Goal: Transaction & Acquisition: Obtain resource

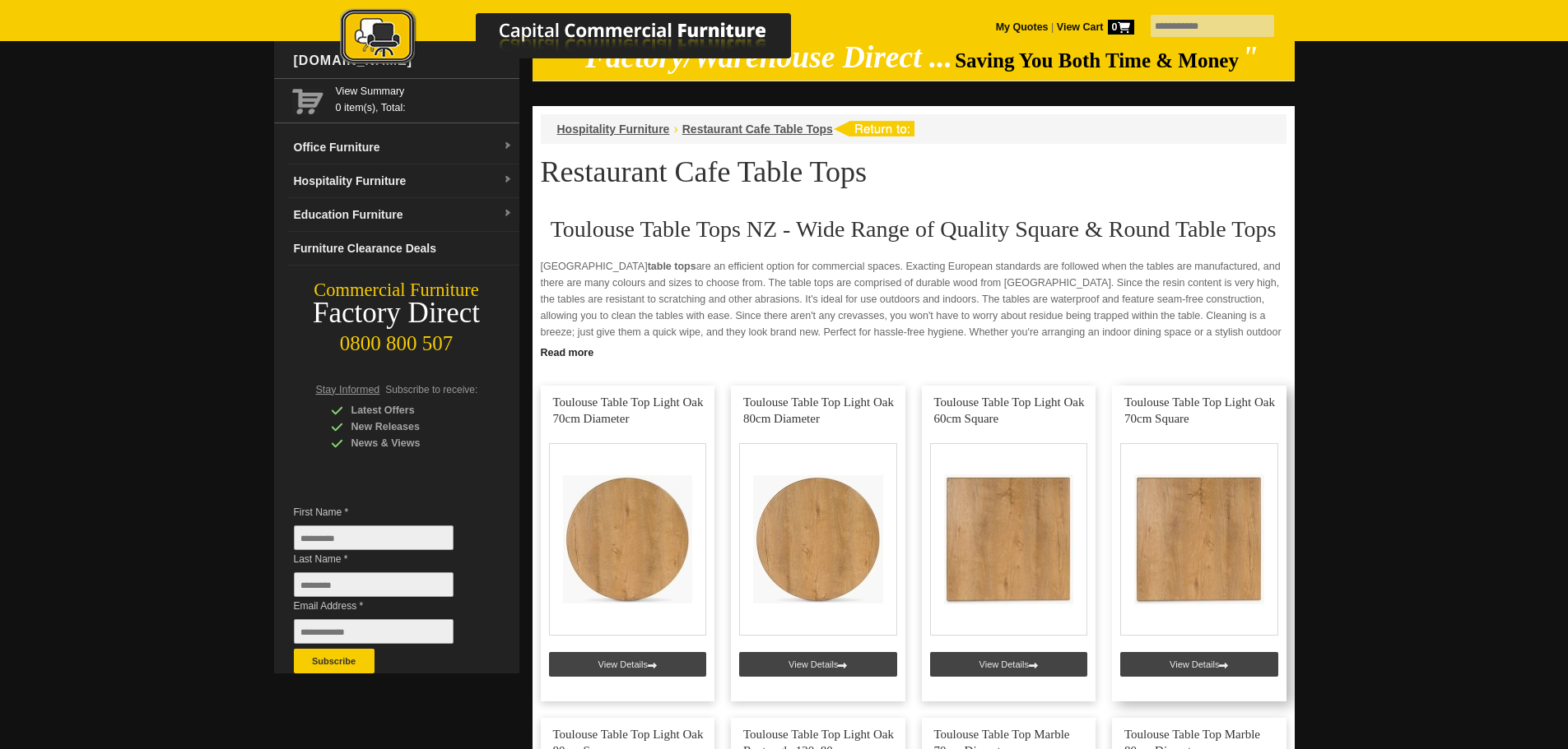
scroll to position [165, 0]
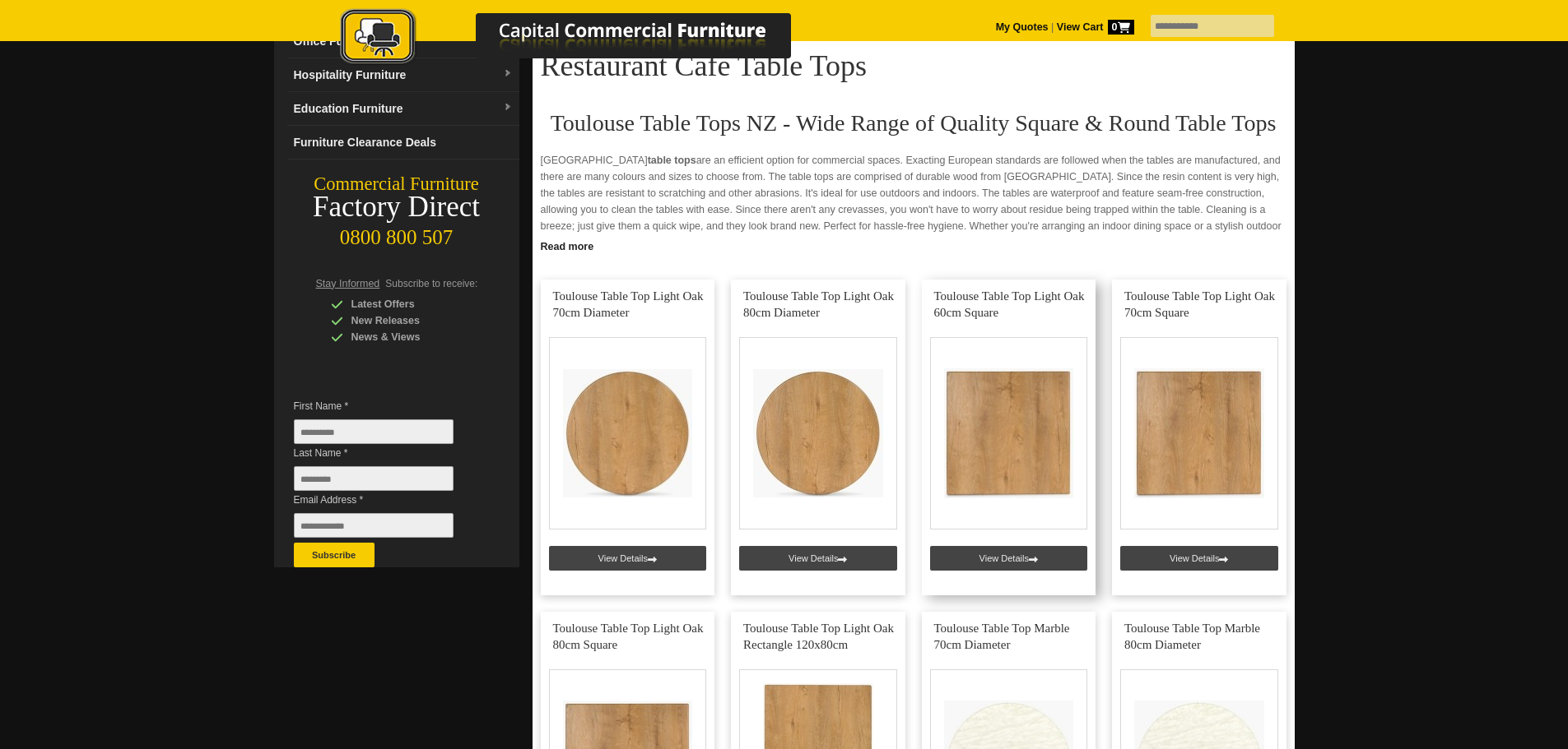
click at [1023, 430] on link at bounding box center [1009, 438] width 174 height 316
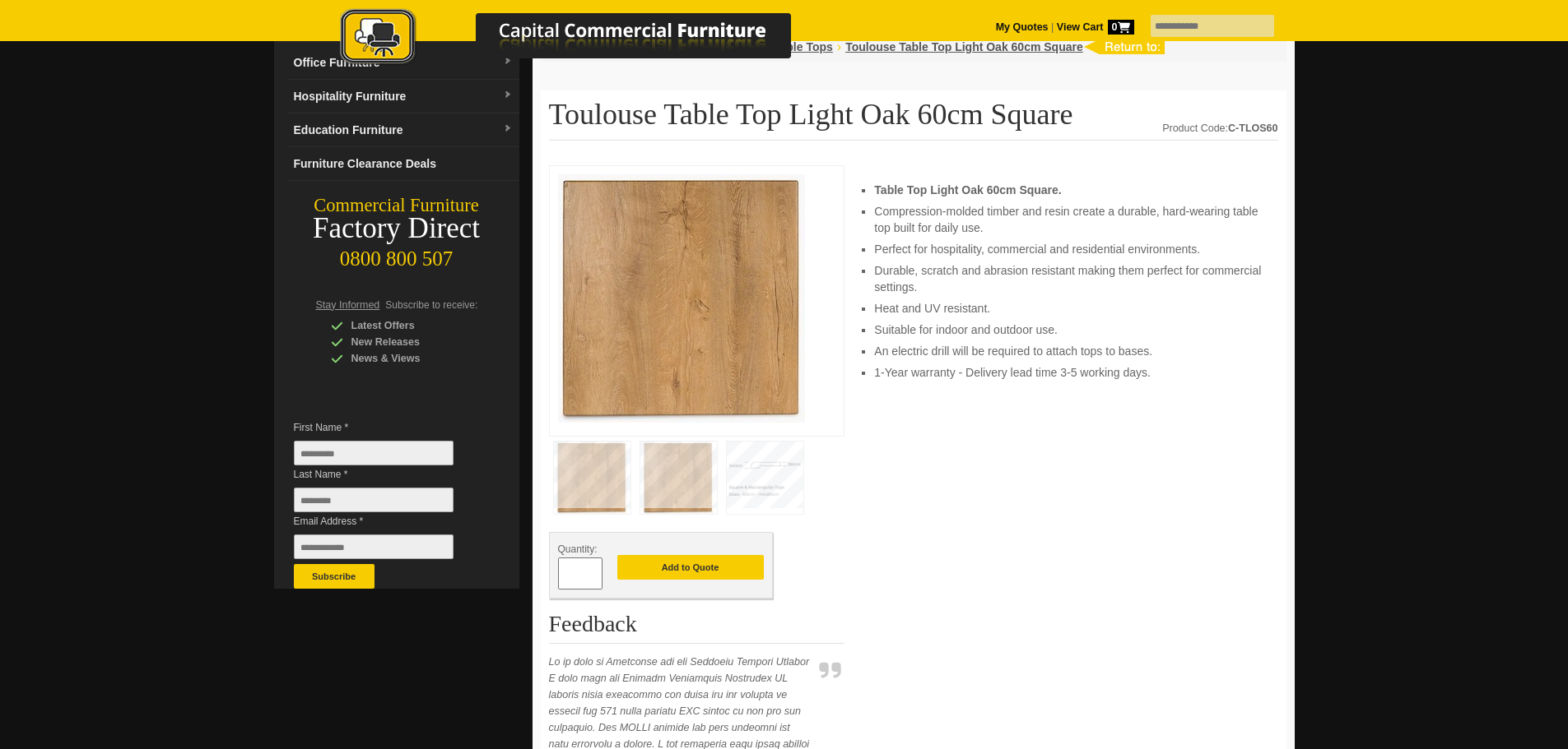
scroll to position [165, 0]
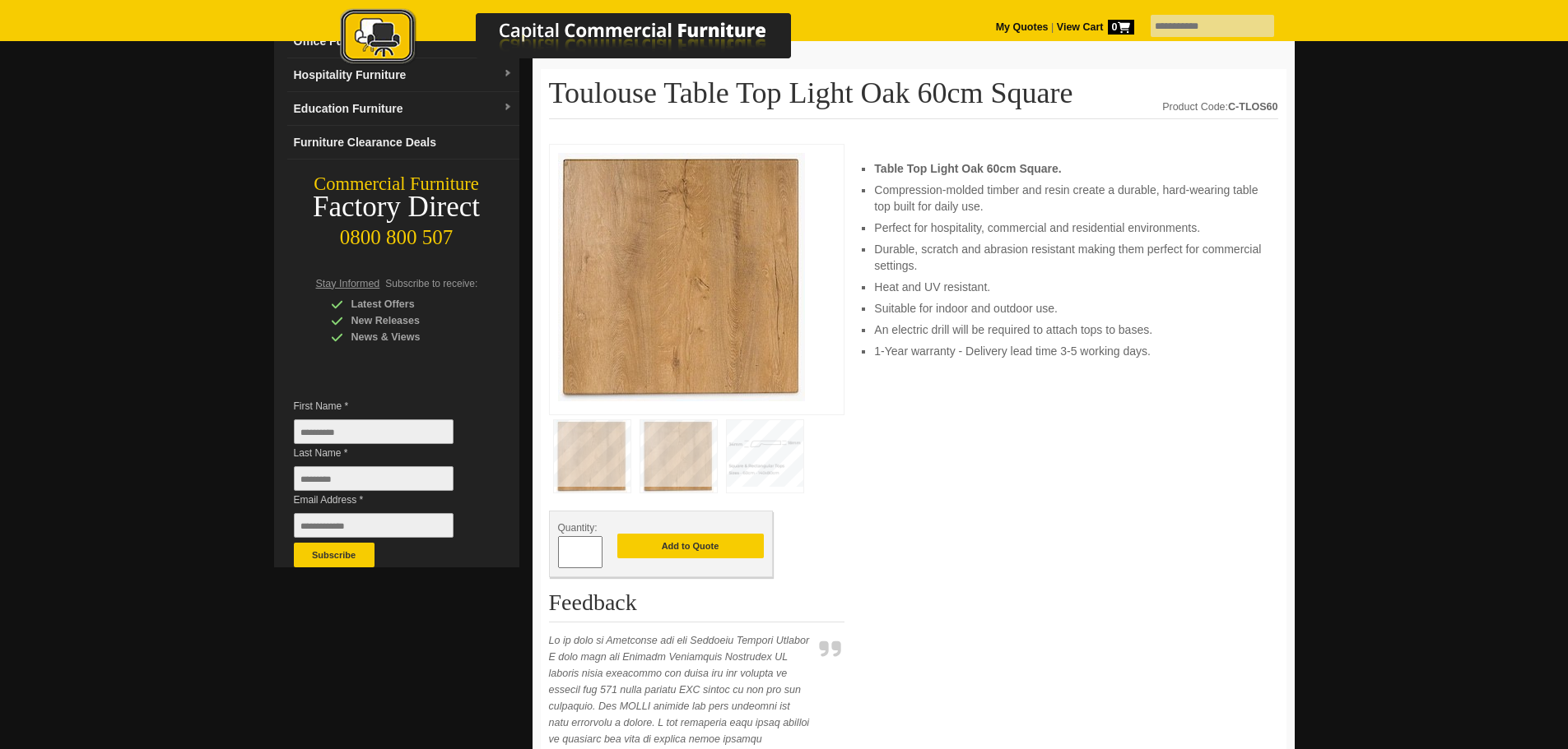
click at [581, 549] on input "*" at bounding box center [580, 553] width 44 height 32
click at [595, 550] on span at bounding box center [594, 546] width 7 height 16
type input "*"
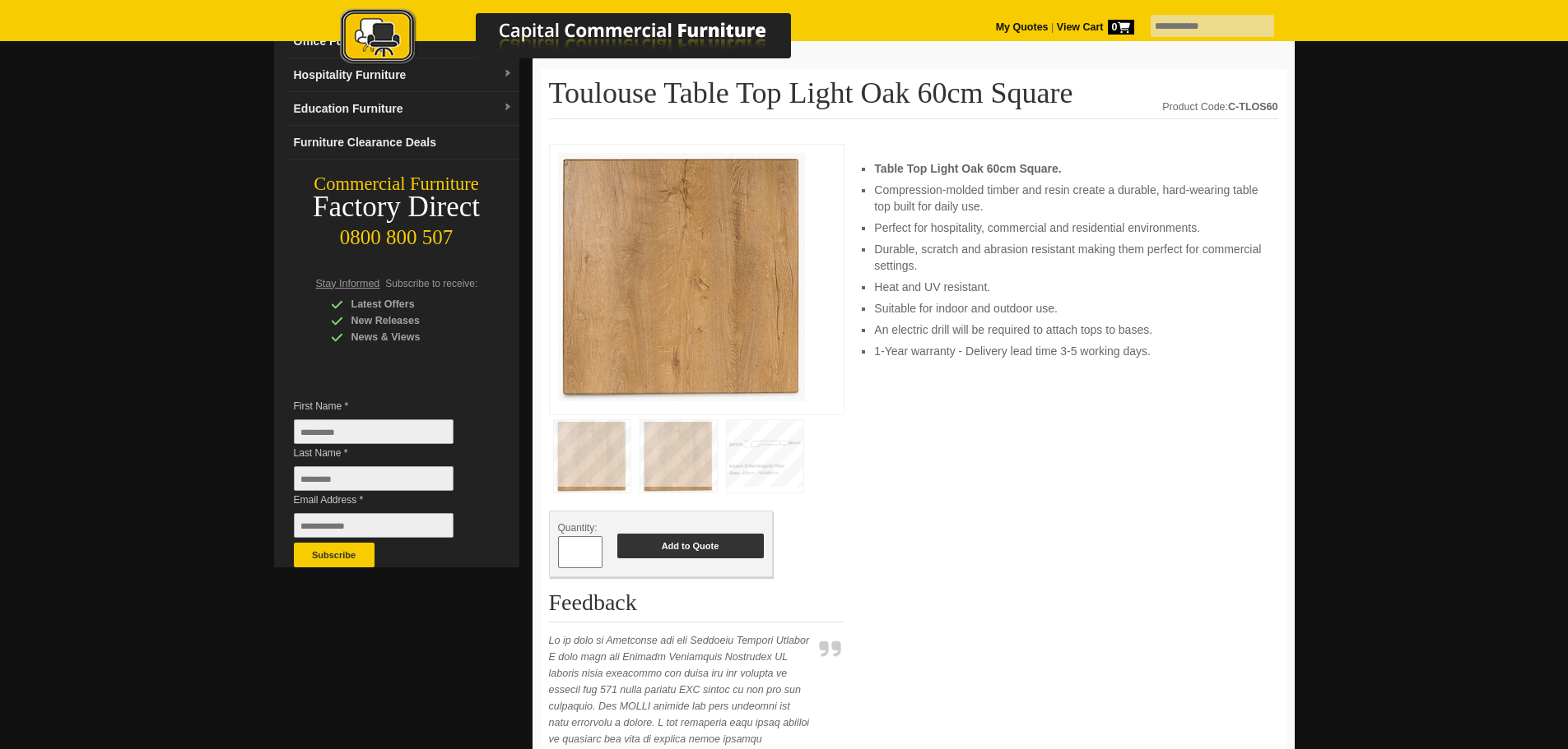
click at [684, 549] on button "Add to Quote" at bounding box center [691, 546] width 147 height 25
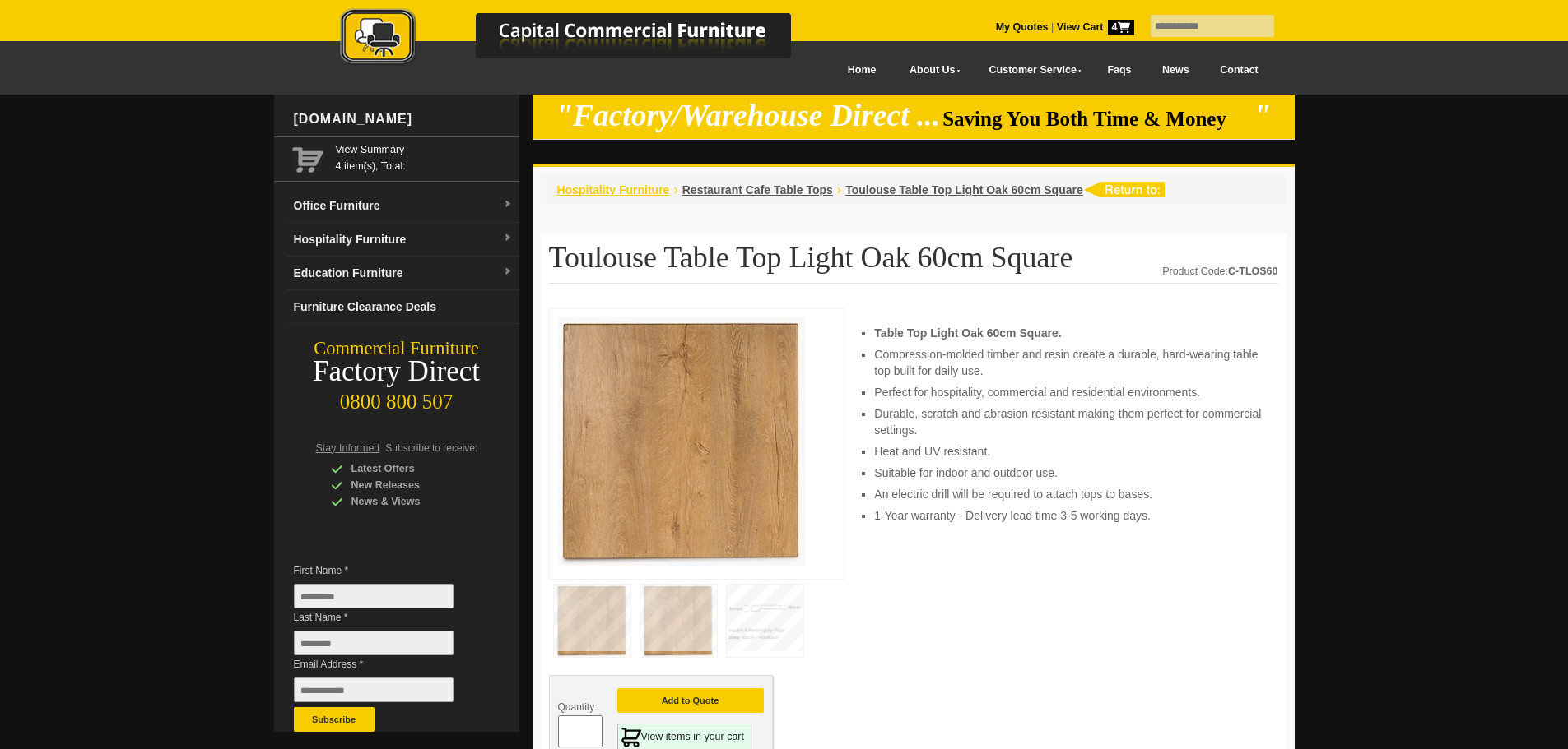
click at [603, 190] on span "Hospitality Furniture" at bounding box center [614, 189] width 113 height 13
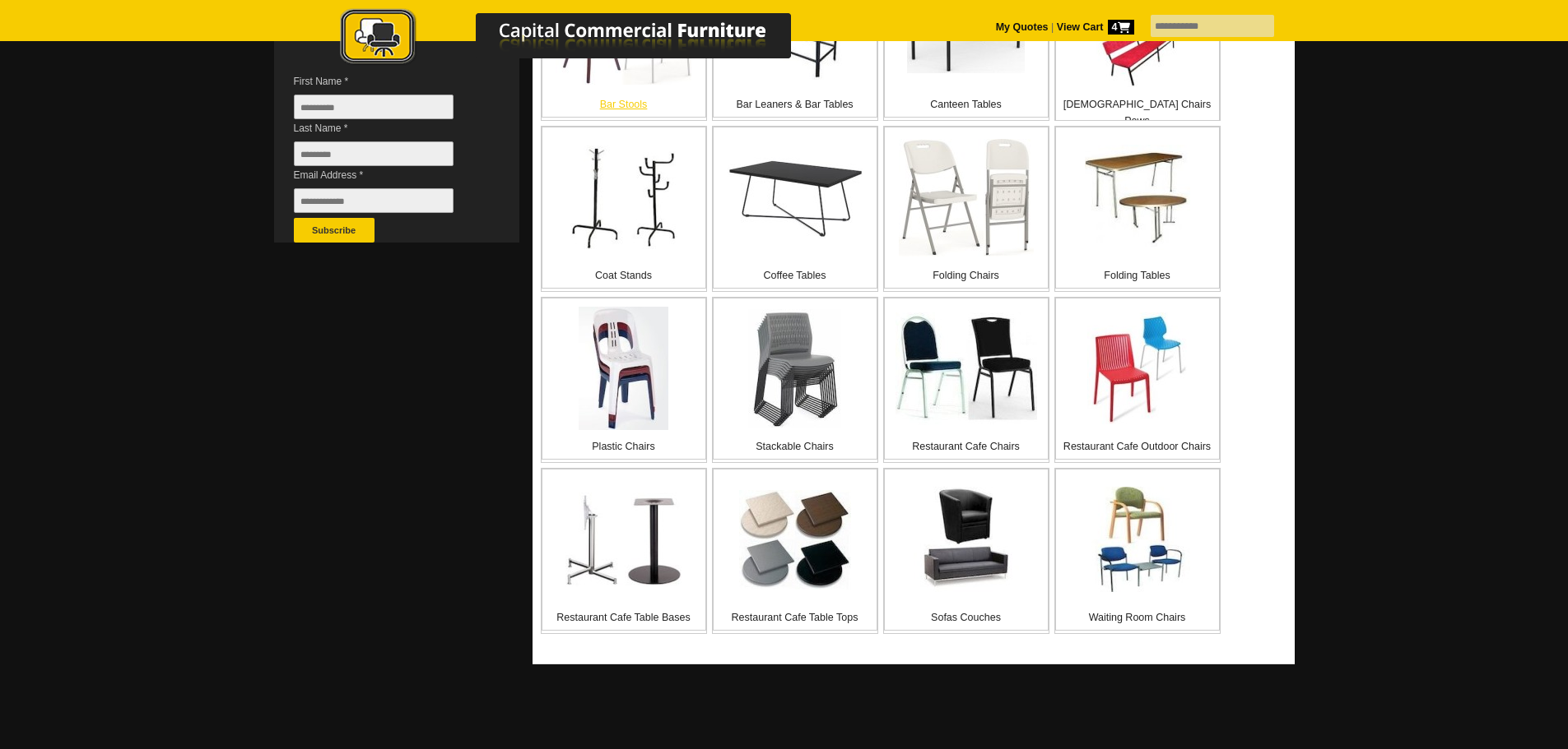
scroll to position [494, 0]
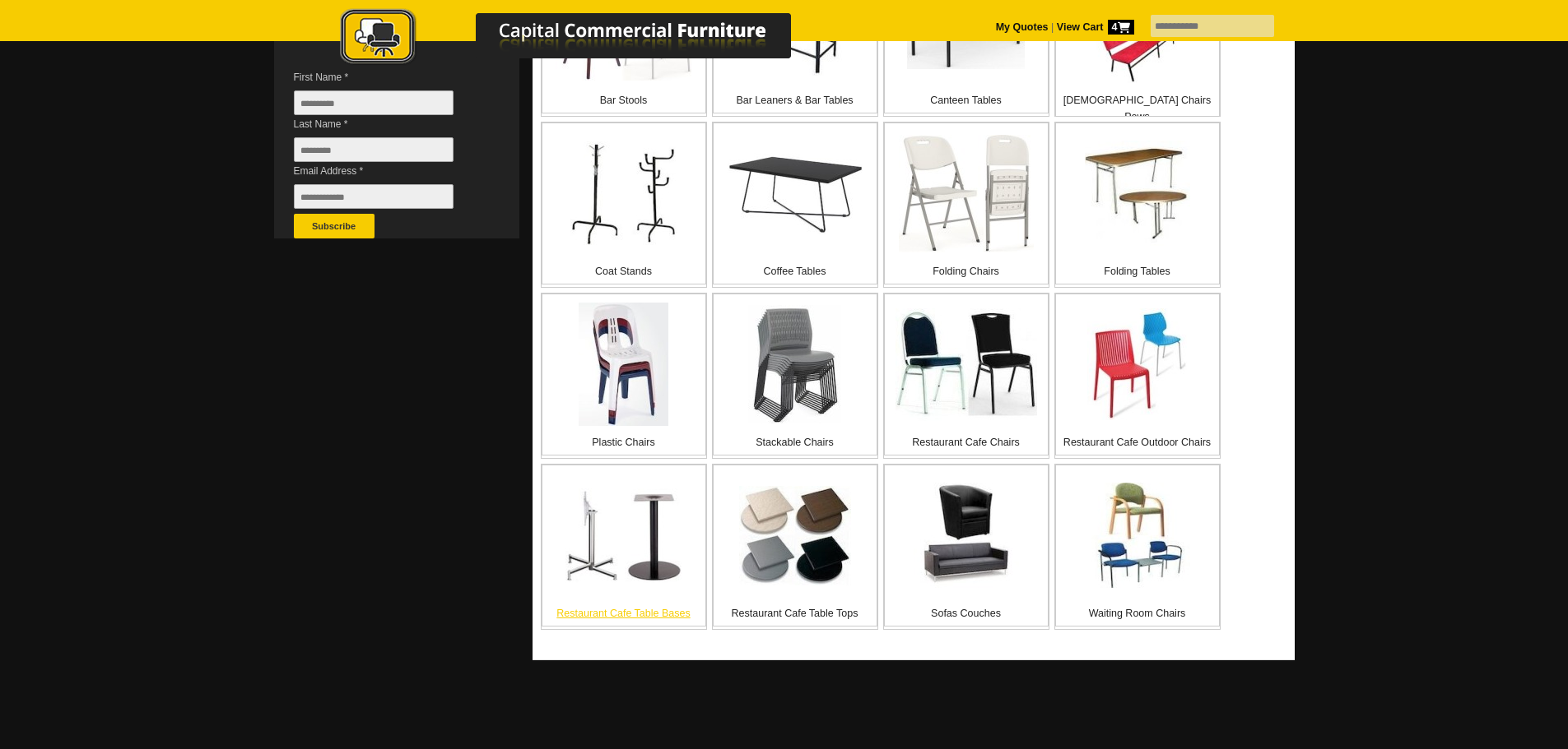
click at [674, 569] on img at bounding box center [623, 536] width 116 height 95
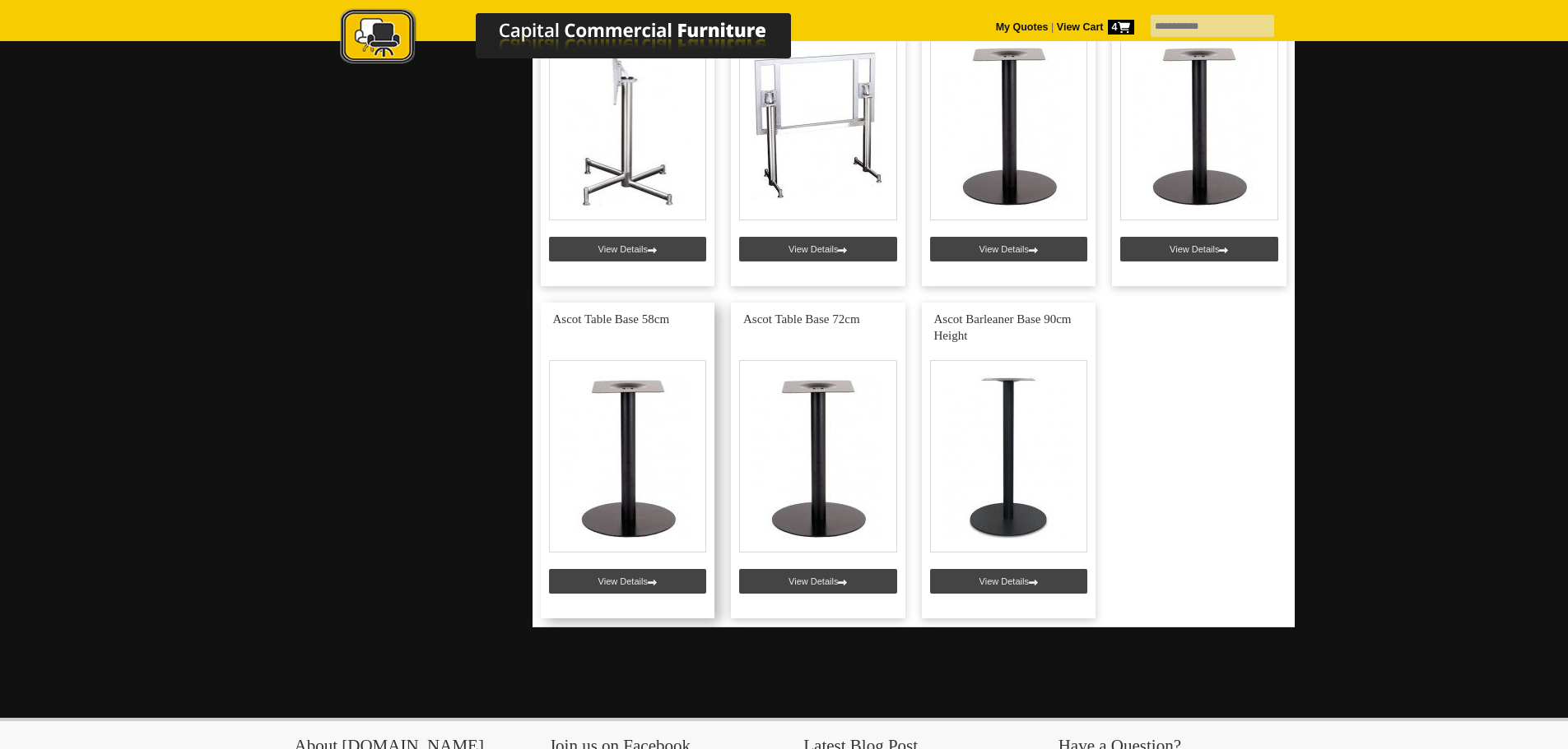
scroll to position [1152, 0]
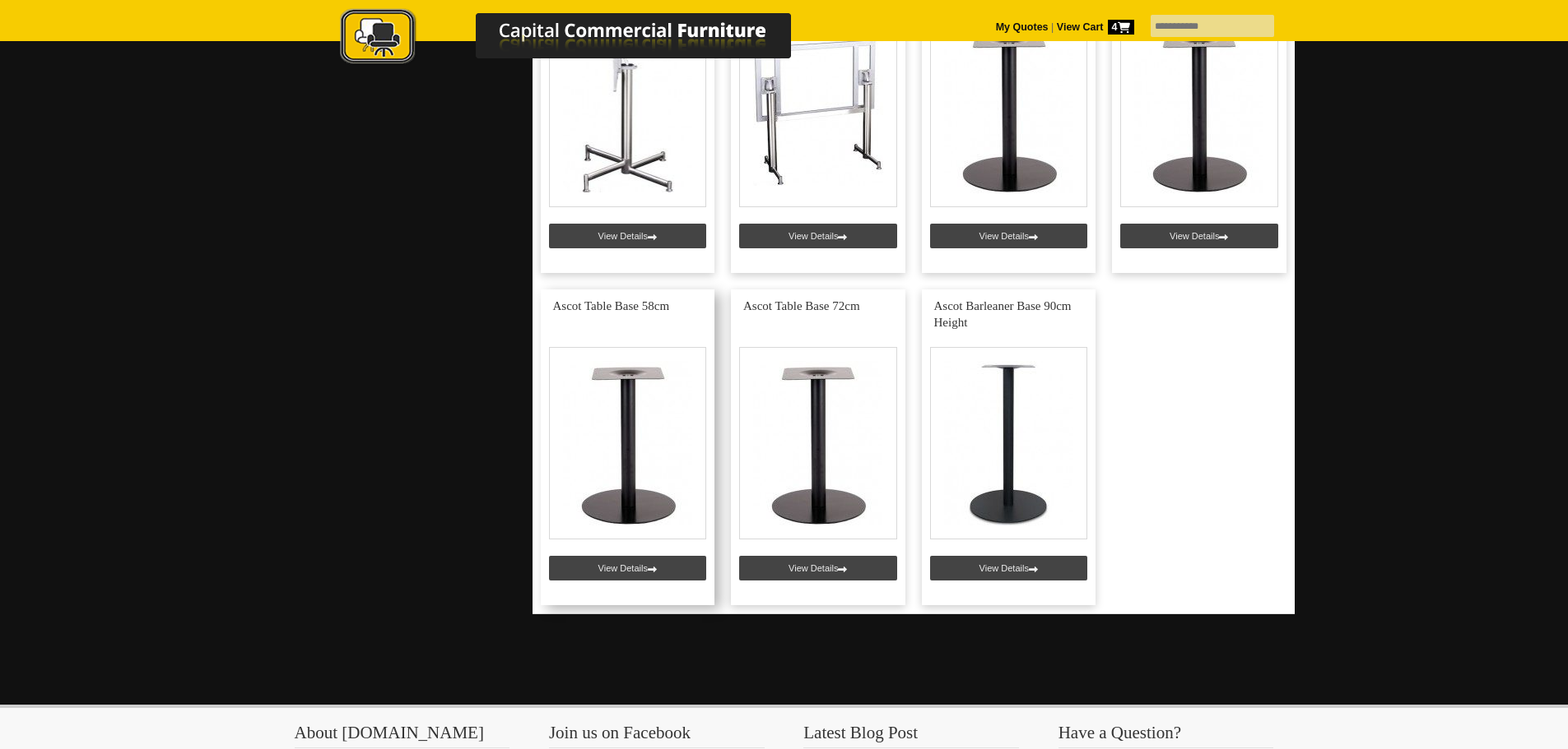
click at [644, 488] on link at bounding box center [628, 447] width 174 height 316
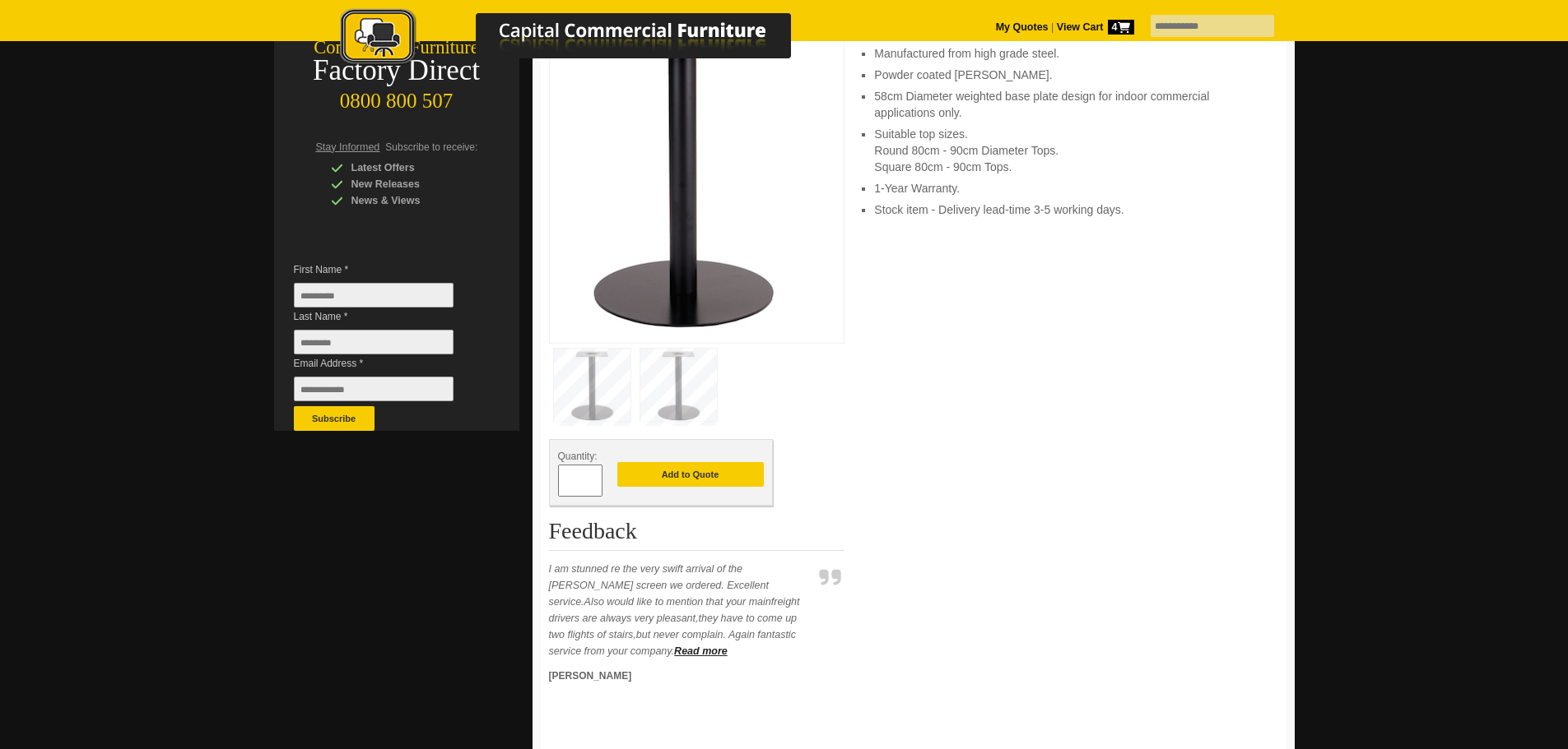
scroll to position [329, 0]
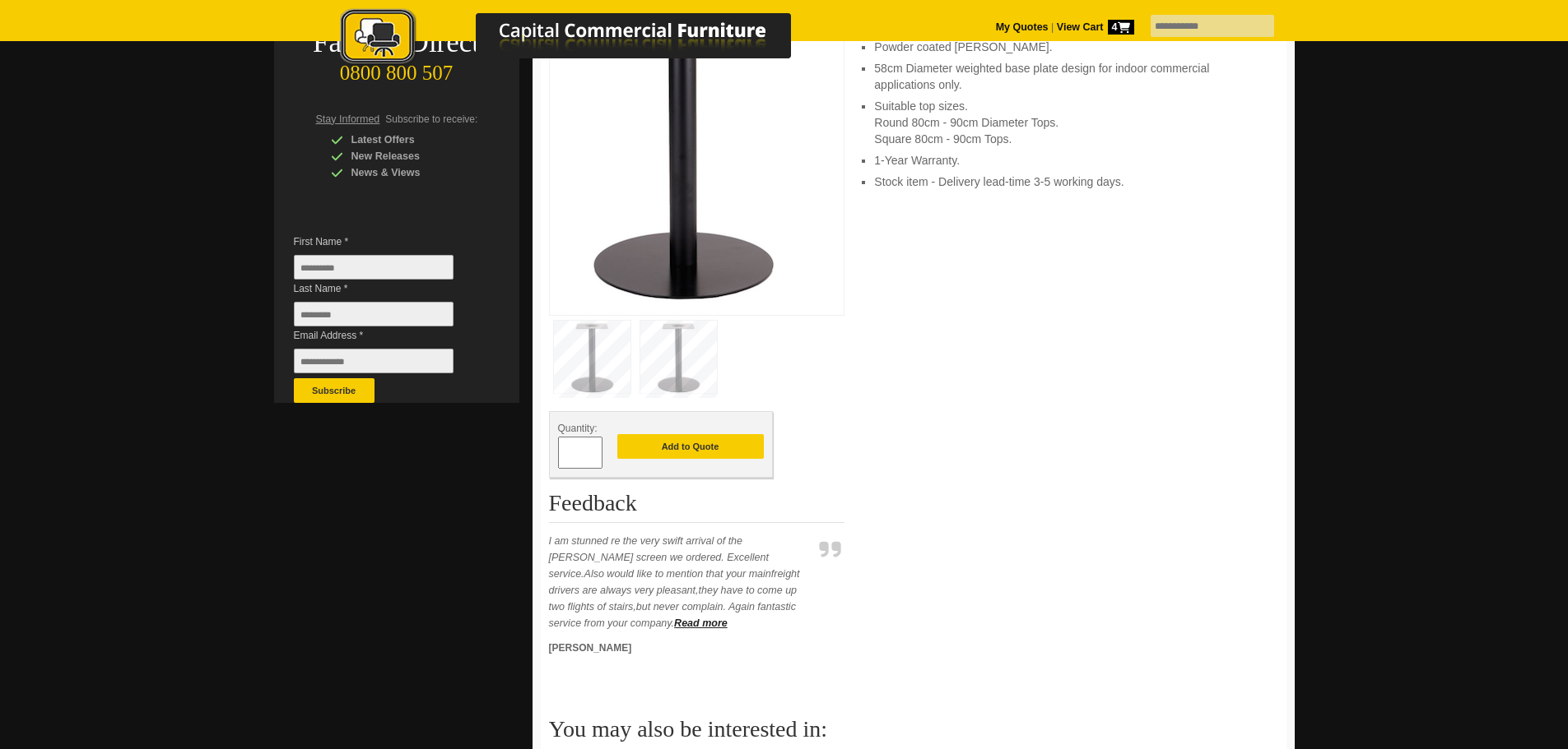
click at [581, 455] on input "*" at bounding box center [580, 453] width 44 height 32
type input "*"
click at [679, 451] on button "Add to Quote" at bounding box center [691, 446] width 147 height 25
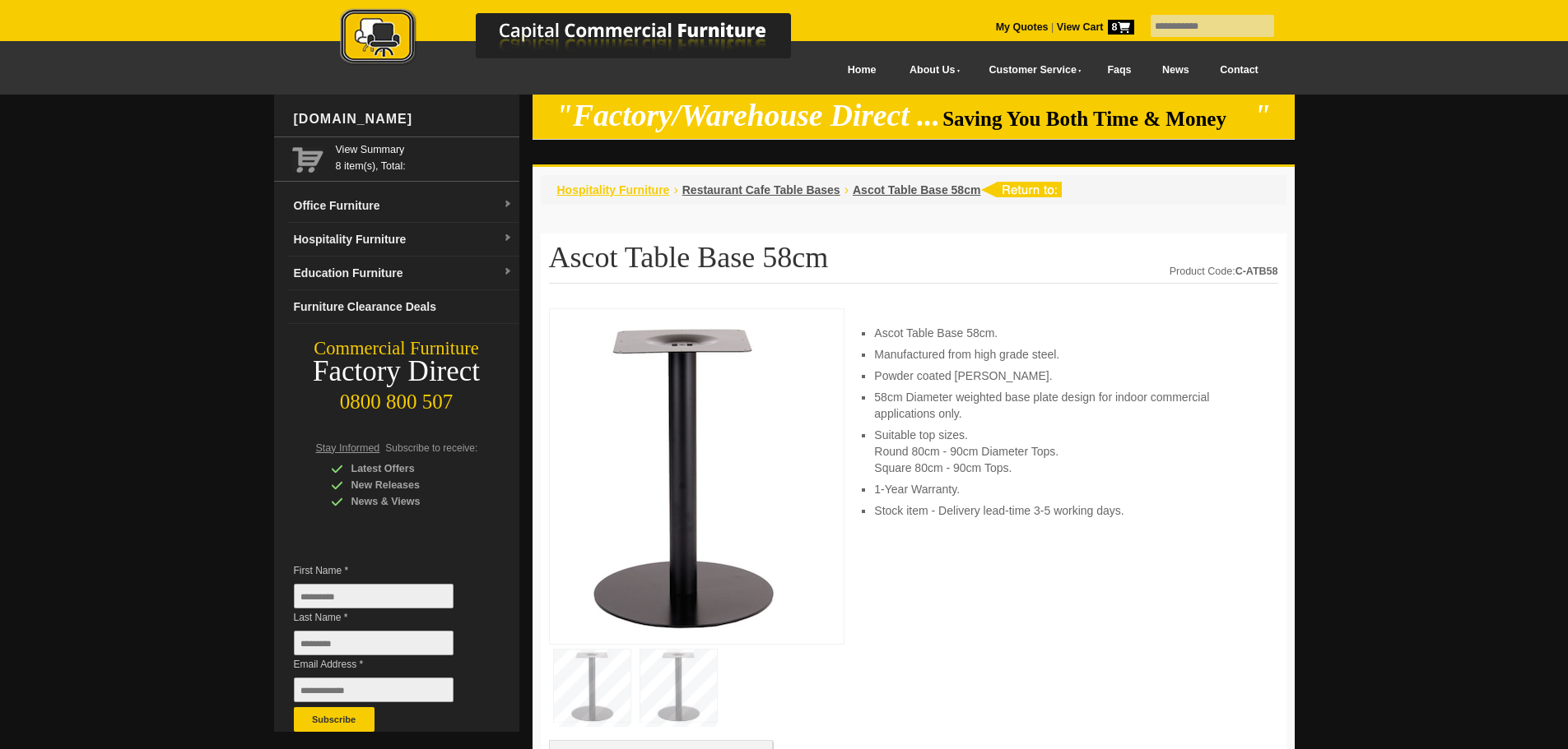
click at [632, 195] on span "Hospitality Furniture" at bounding box center [614, 189] width 113 height 13
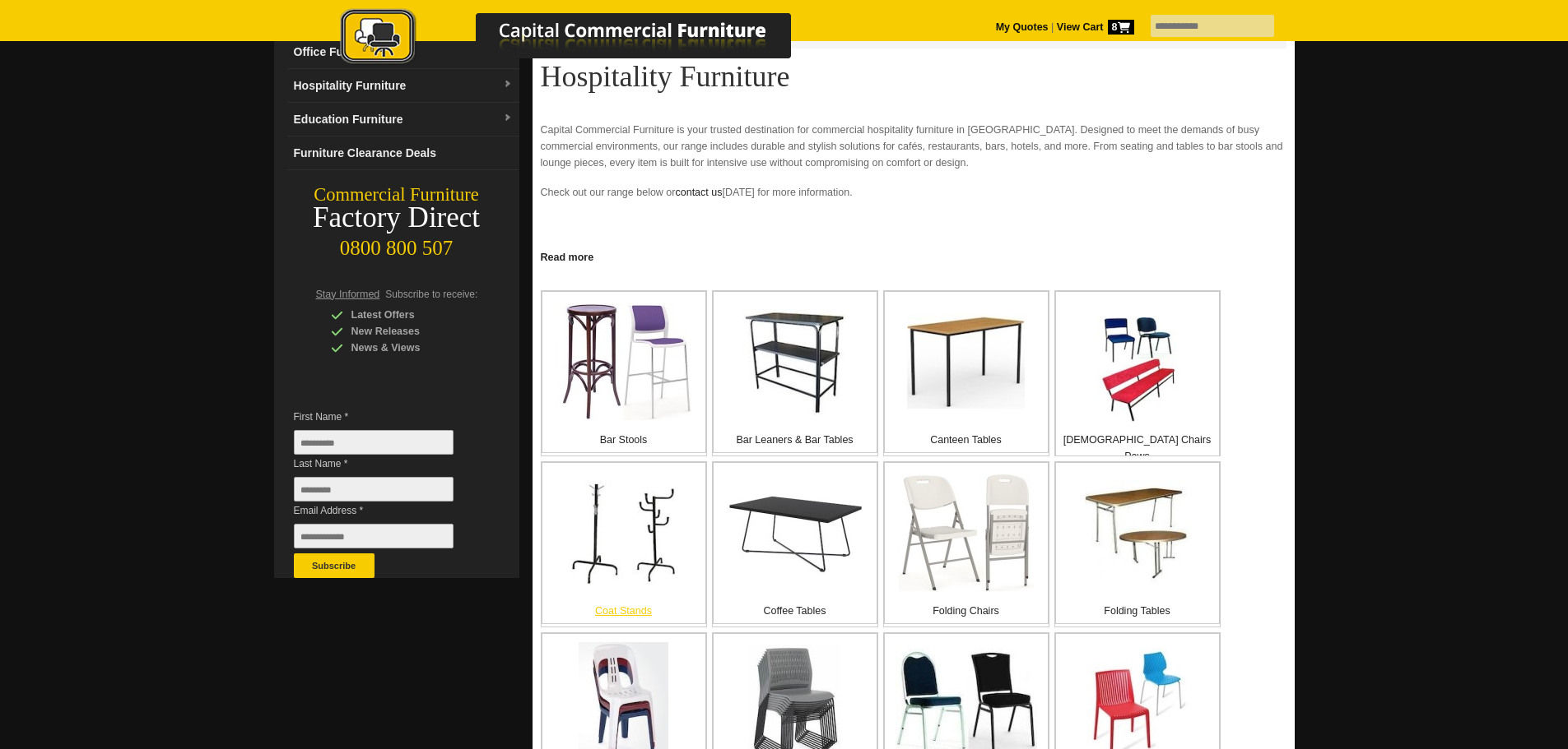
scroll to position [329, 0]
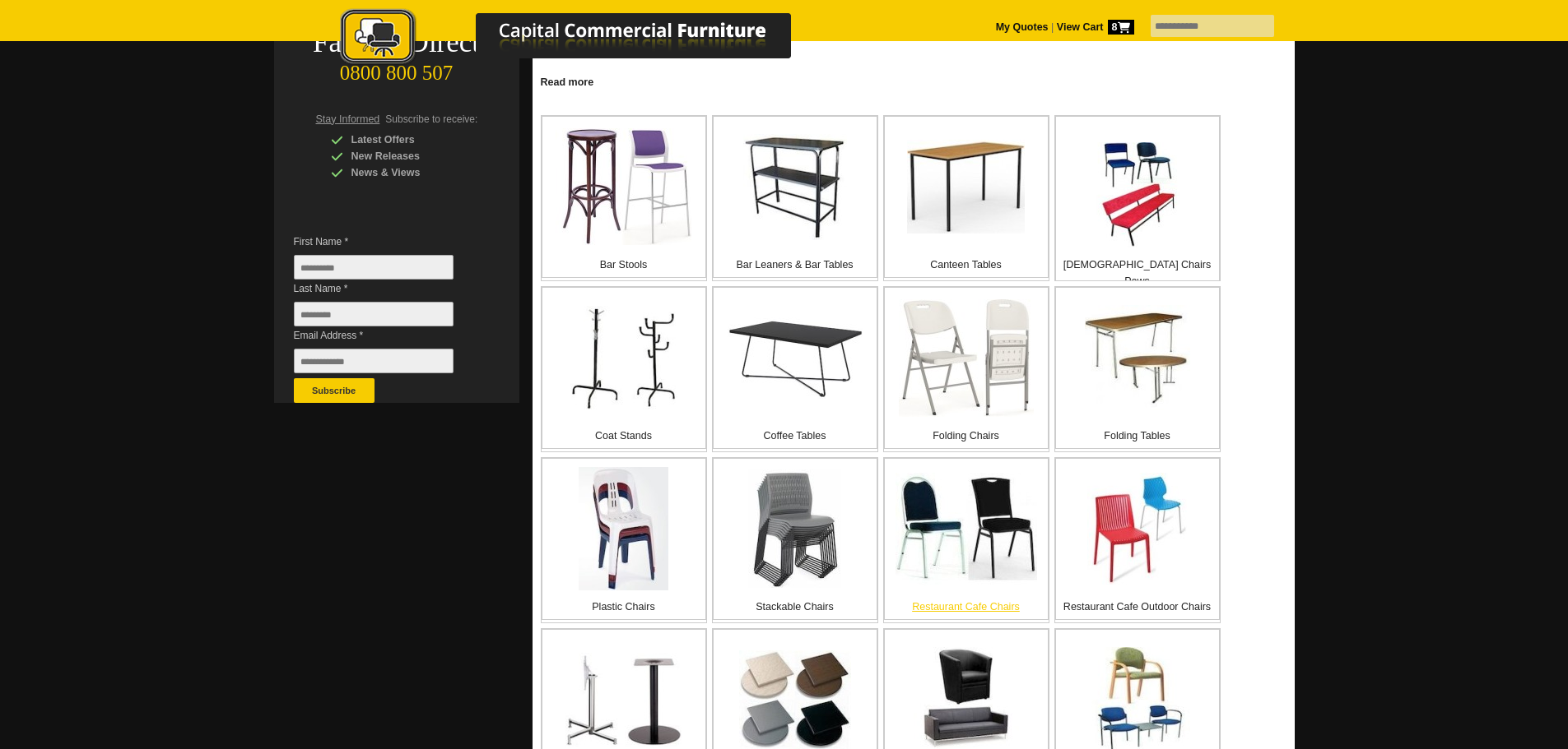
click at [969, 537] on img at bounding box center [966, 529] width 142 height 113
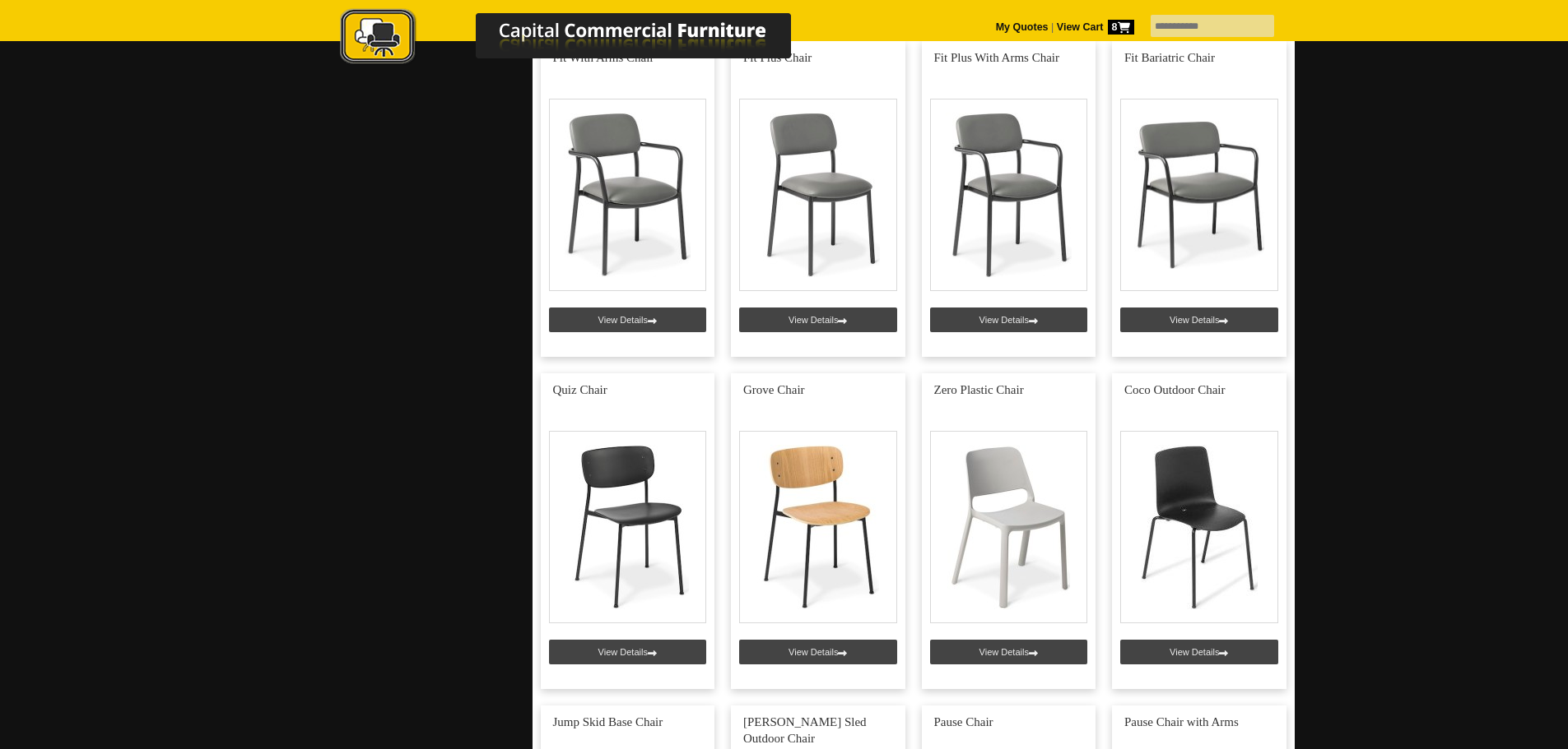
scroll to position [1152, 0]
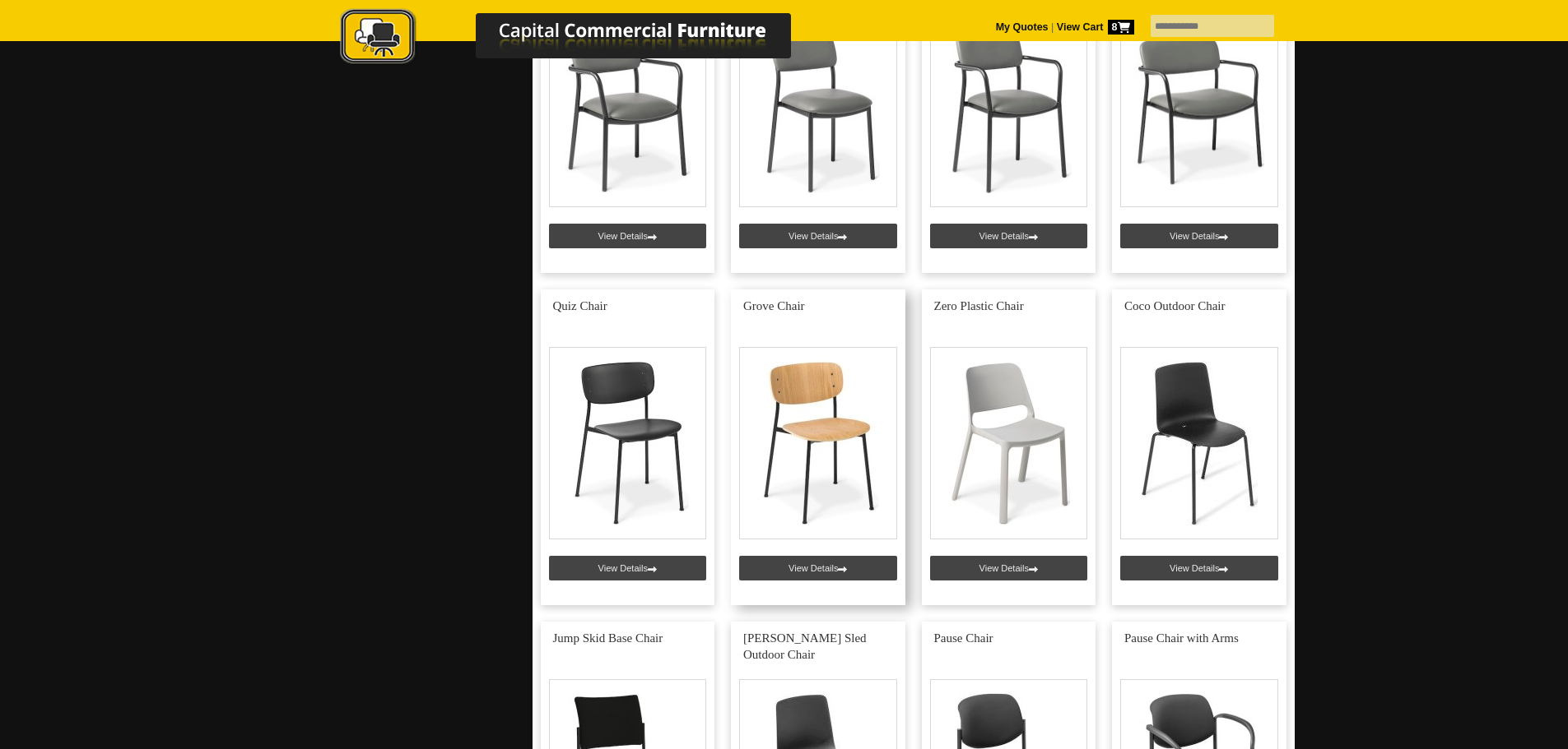
click at [805, 448] on link at bounding box center [818, 447] width 174 height 316
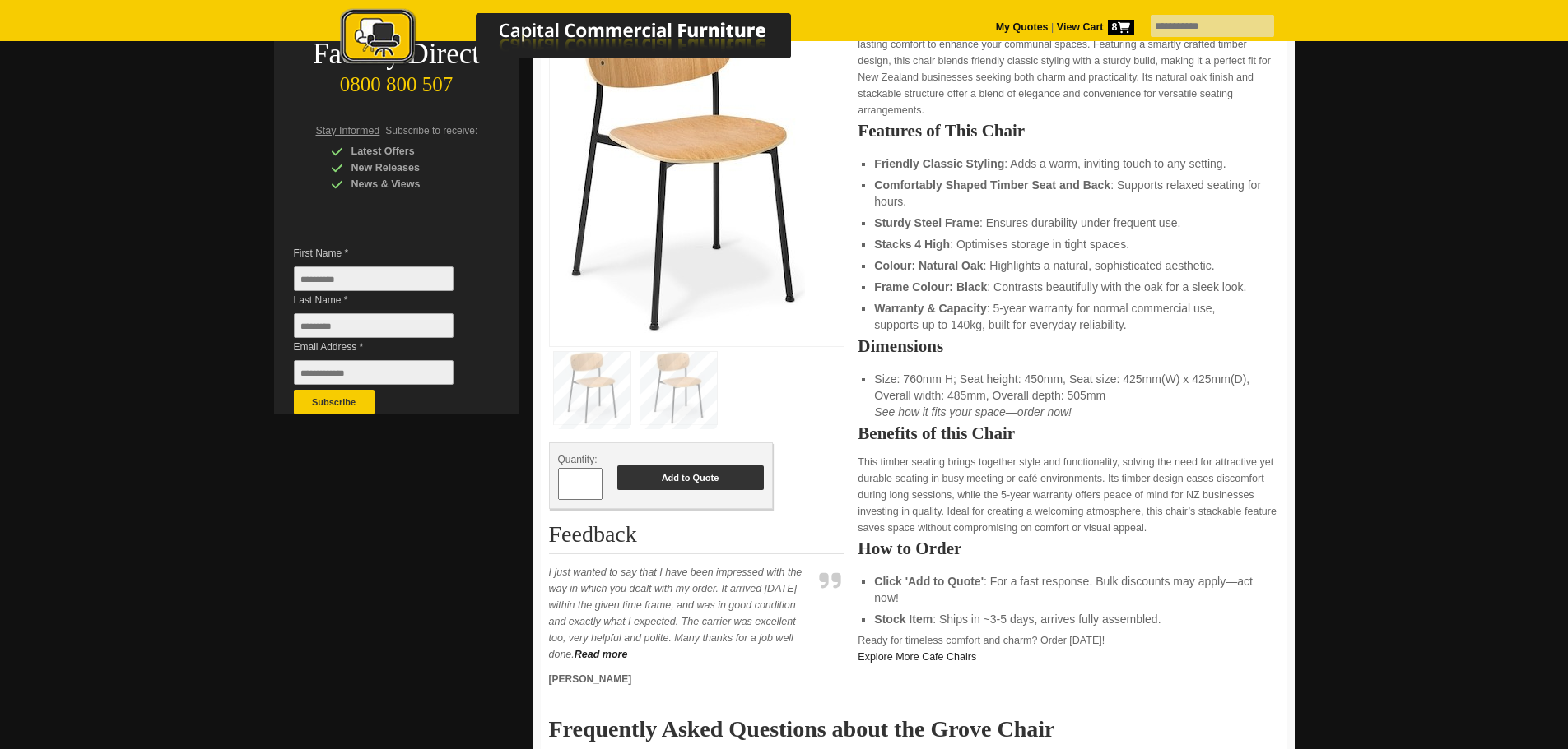
scroll to position [329, 0]
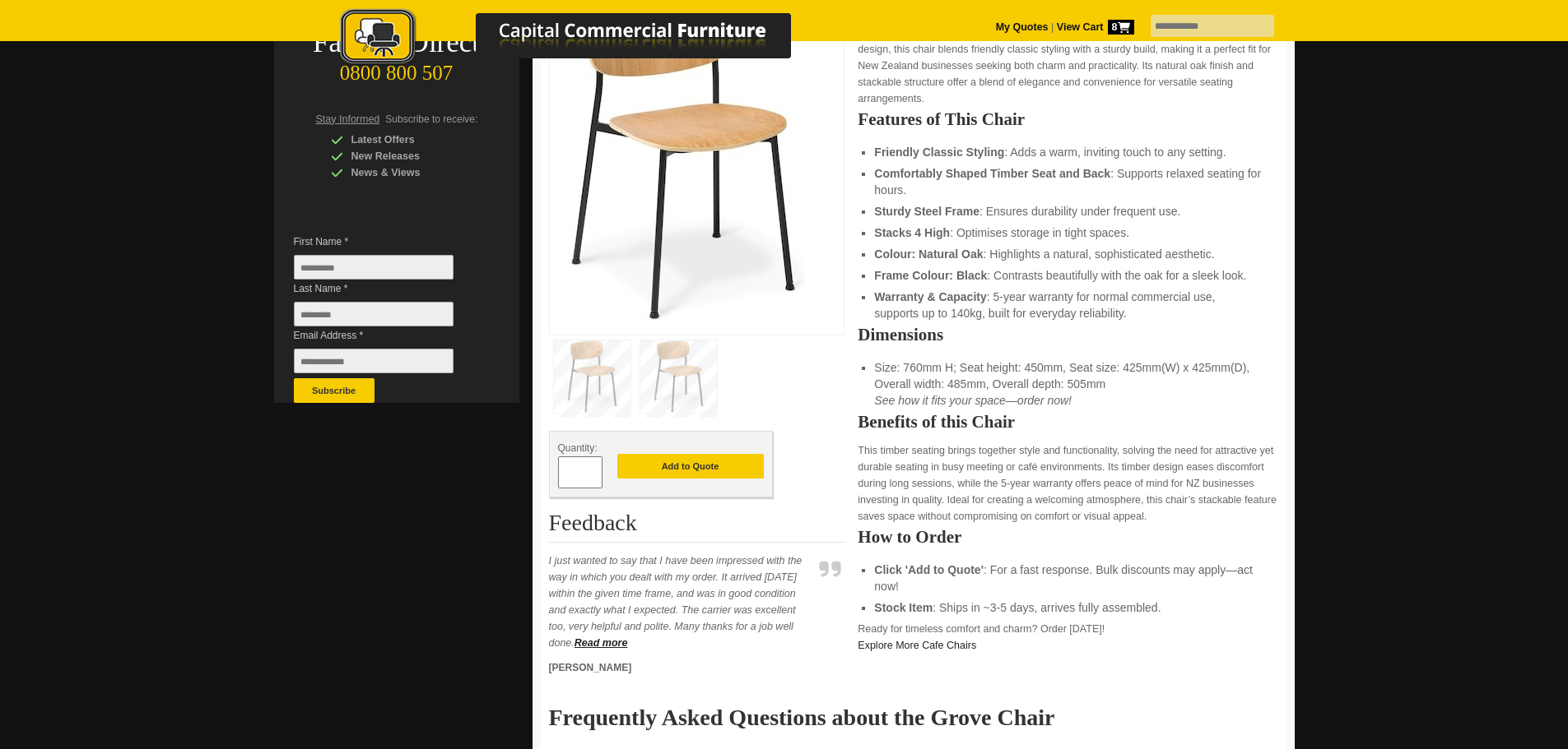
click at [589, 479] on input "*" at bounding box center [580, 473] width 44 height 32
type input "*"
type input "**"
click at [691, 471] on button "Add to Quote" at bounding box center [691, 466] width 147 height 25
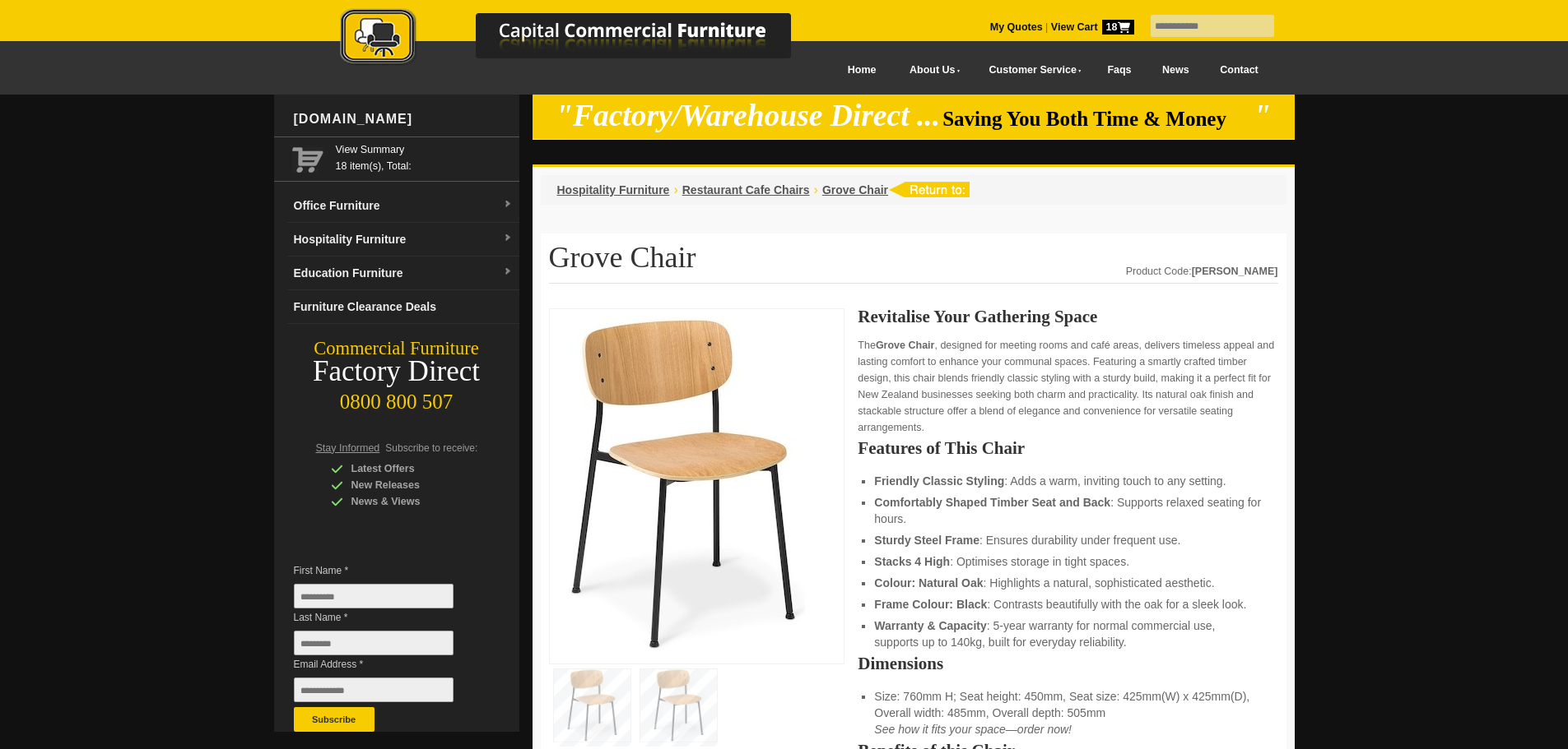
click at [694, 703] on img at bounding box center [679, 705] width 77 height 73
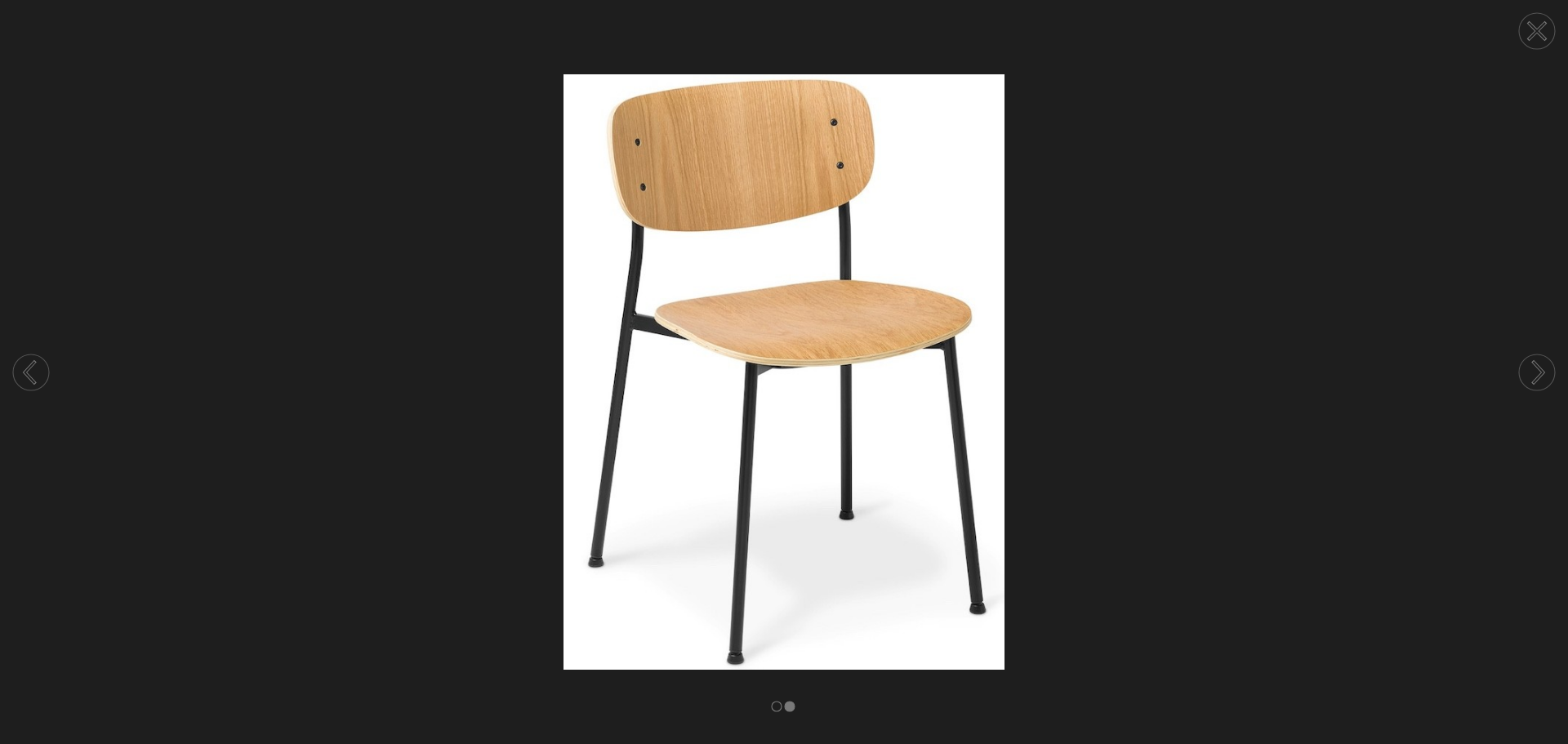
click at [368, 289] on img at bounding box center [784, 372] width 1568 height 596
click at [30, 369] on icon at bounding box center [30, 372] width 10 height 20
click at [1536, 28] on icon at bounding box center [1538, 31] width 15 height 15
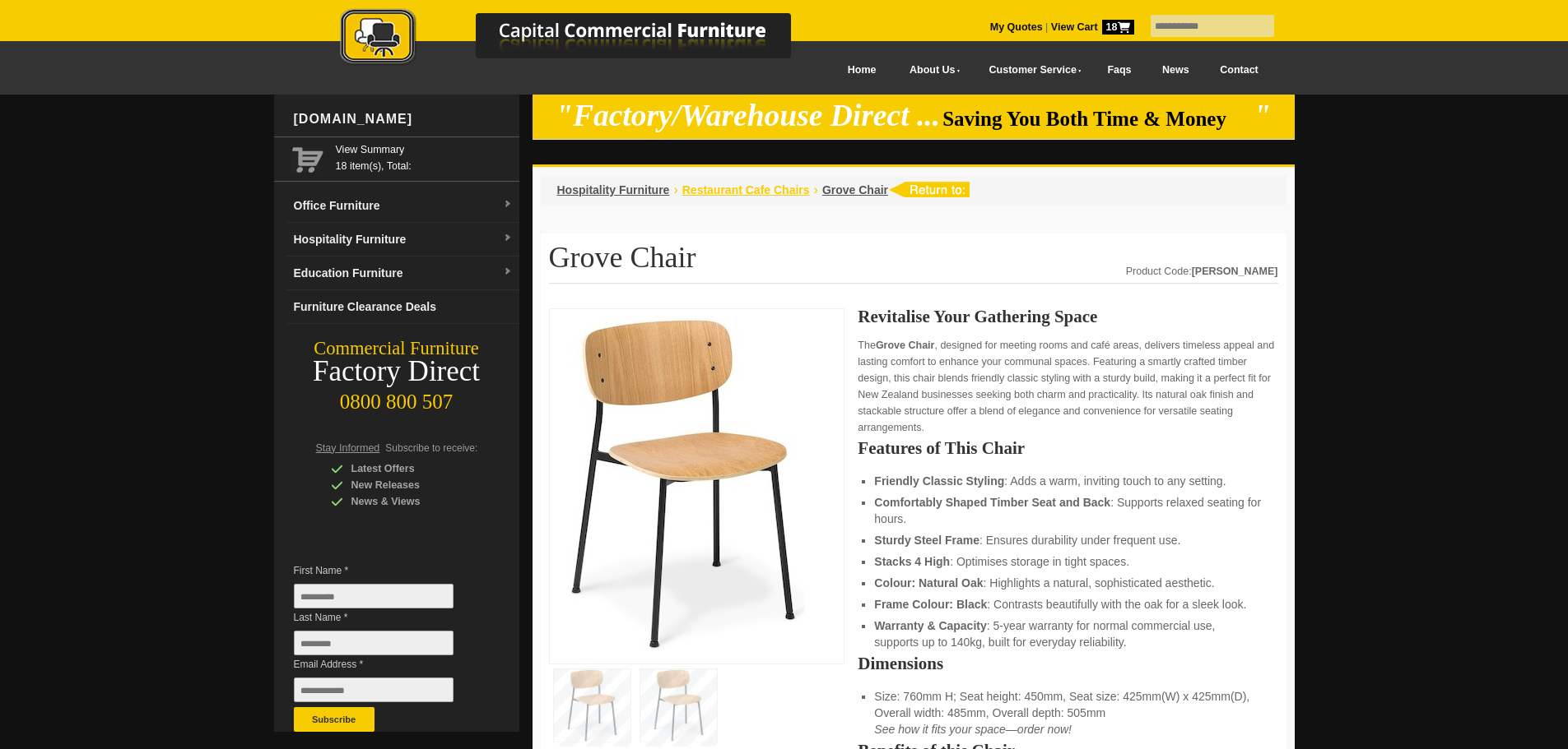
click at [726, 193] on span "Restaurant Cafe Chairs" at bounding box center [745, 189] width 127 height 13
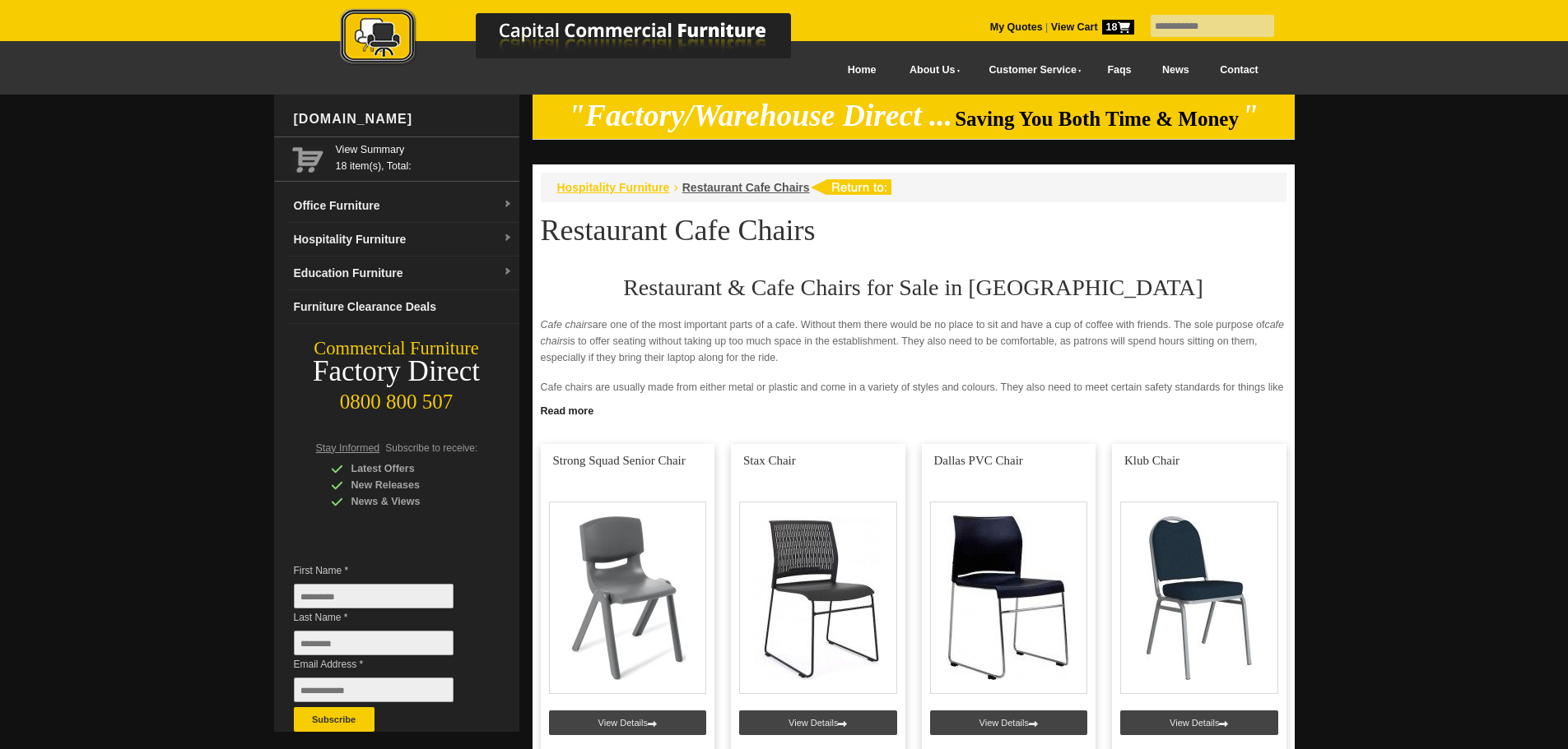
click at [619, 184] on span "Hospitality Furniture" at bounding box center [614, 187] width 113 height 13
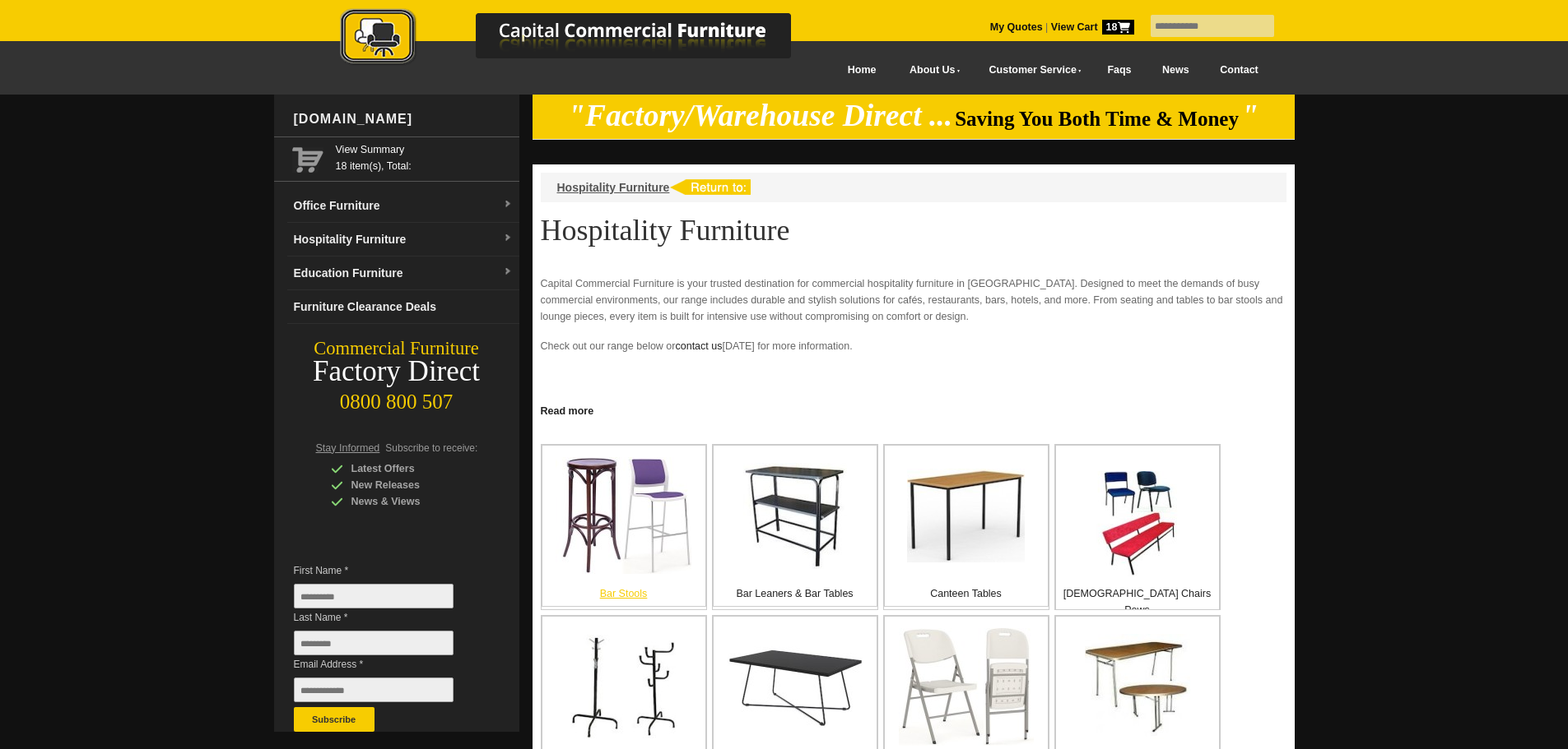
click at [686, 533] on img at bounding box center [623, 515] width 136 height 117
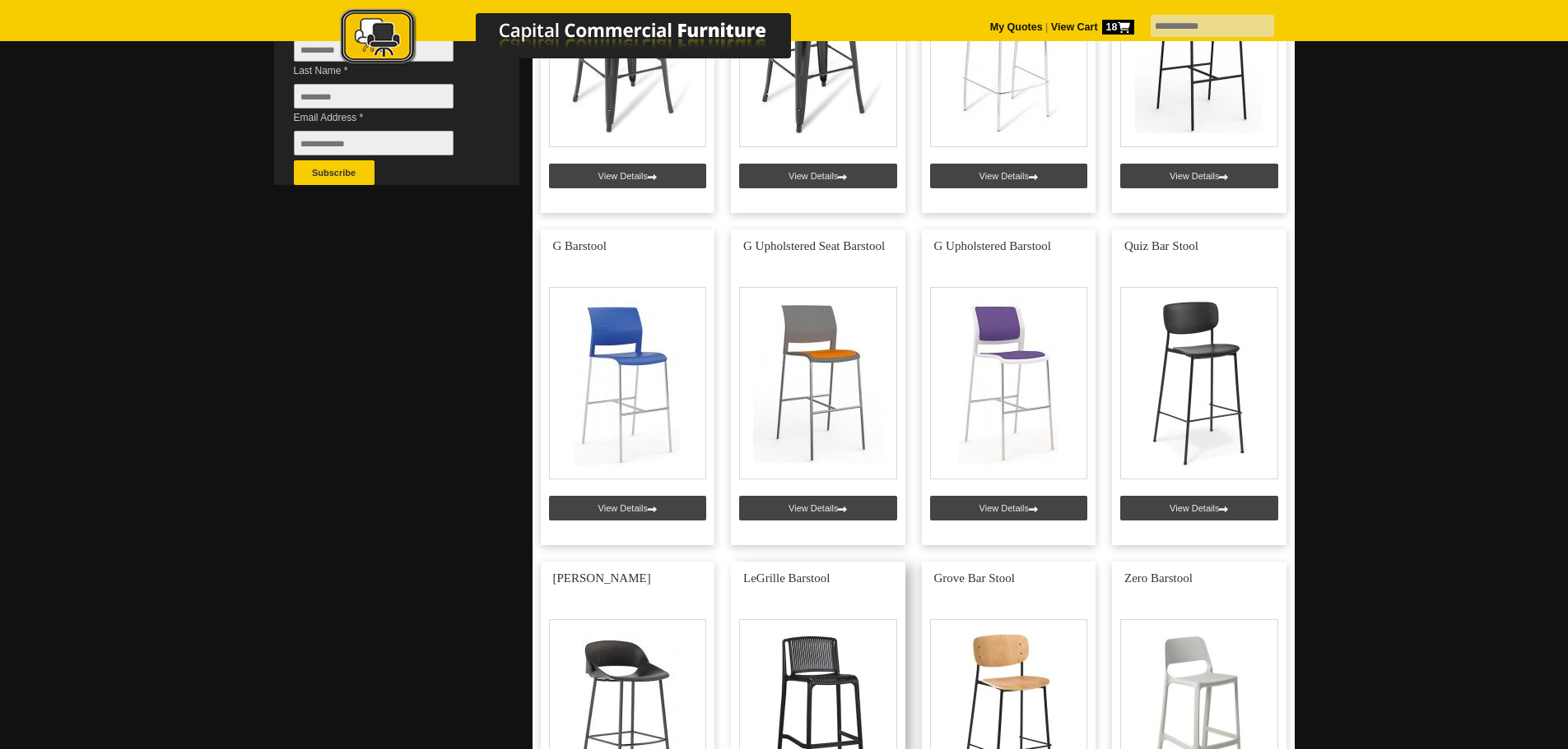
scroll to position [576, 0]
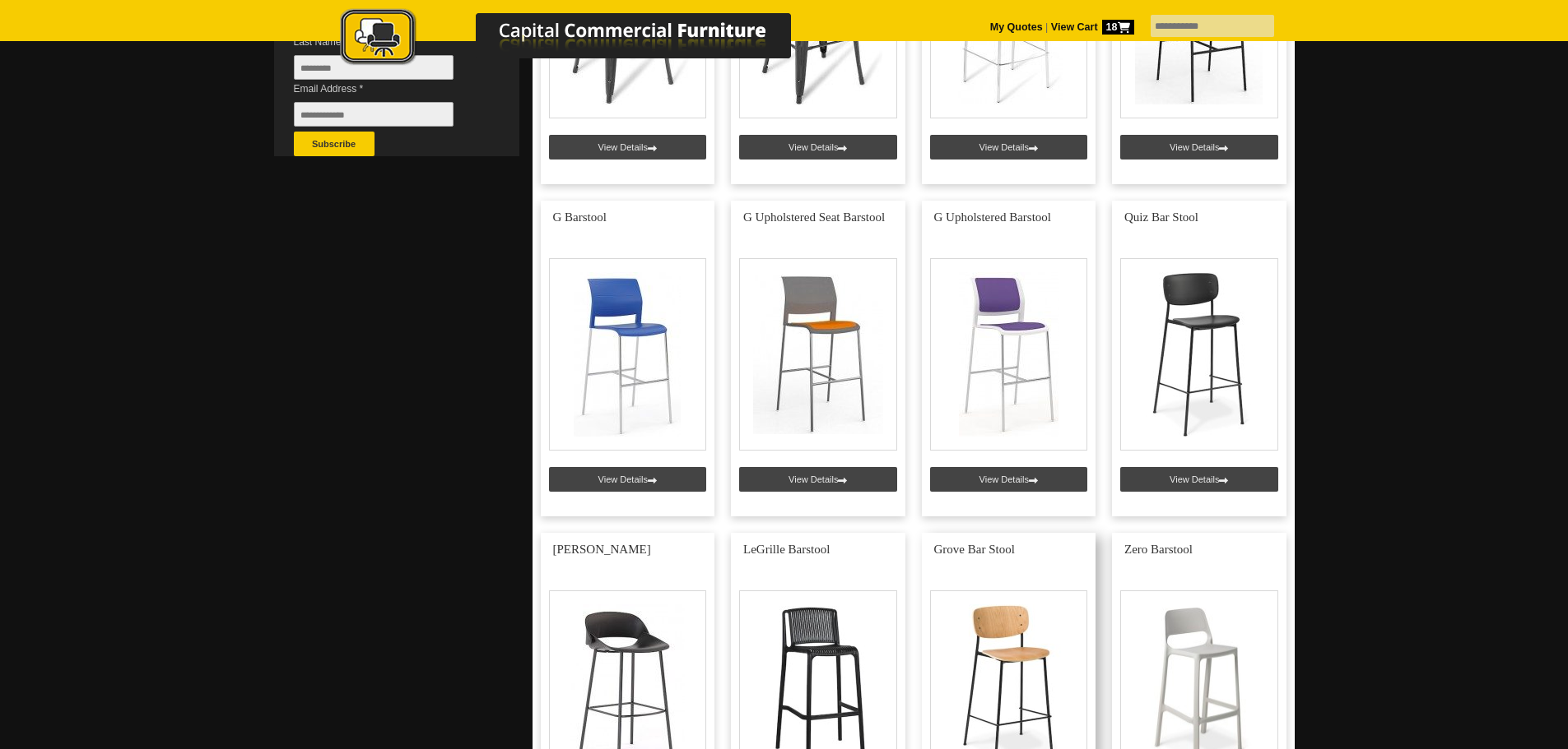
click at [1028, 621] on link at bounding box center [1009, 691] width 174 height 316
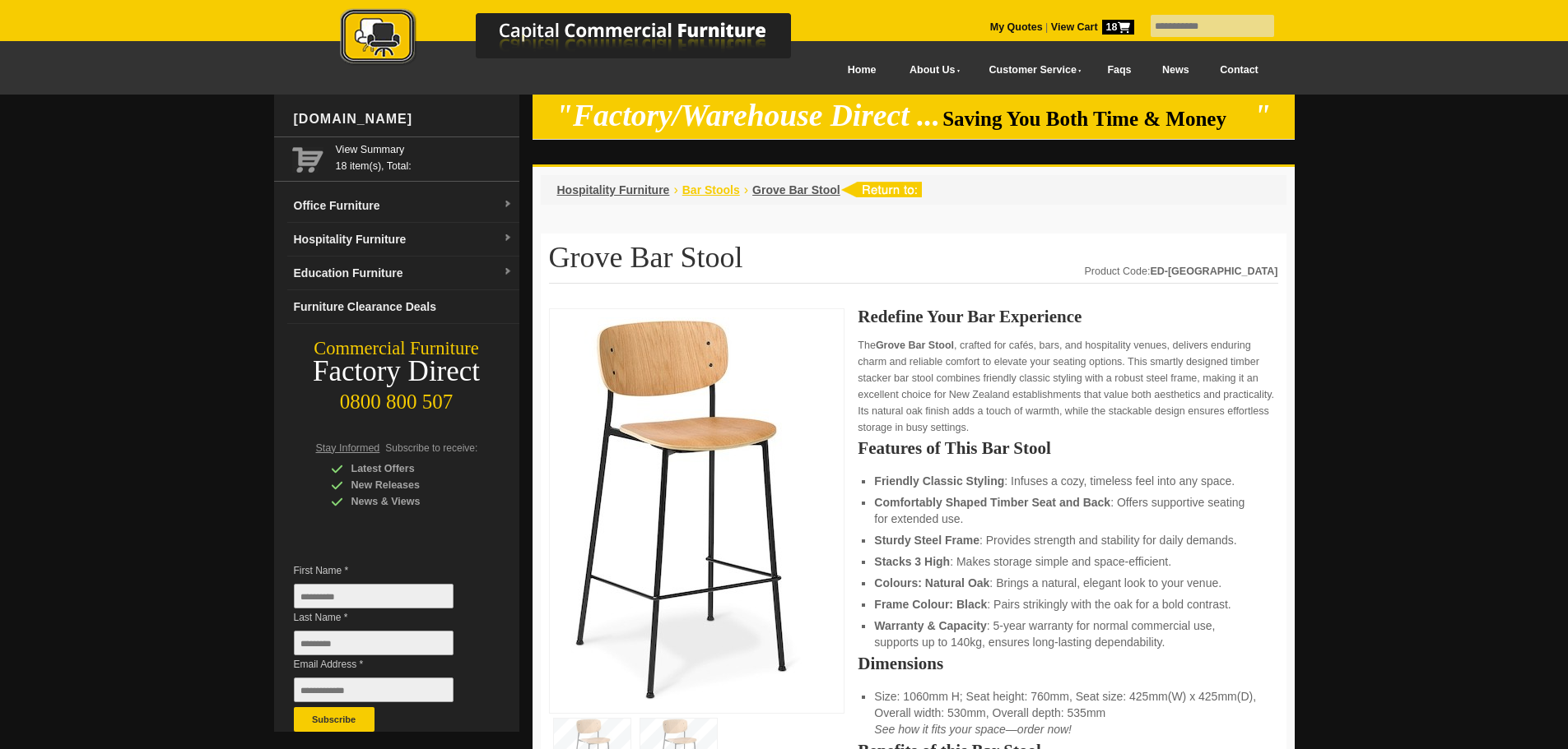
click at [718, 191] on span "Bar Stools" at bounding box center [711, 189] width 58 height 13
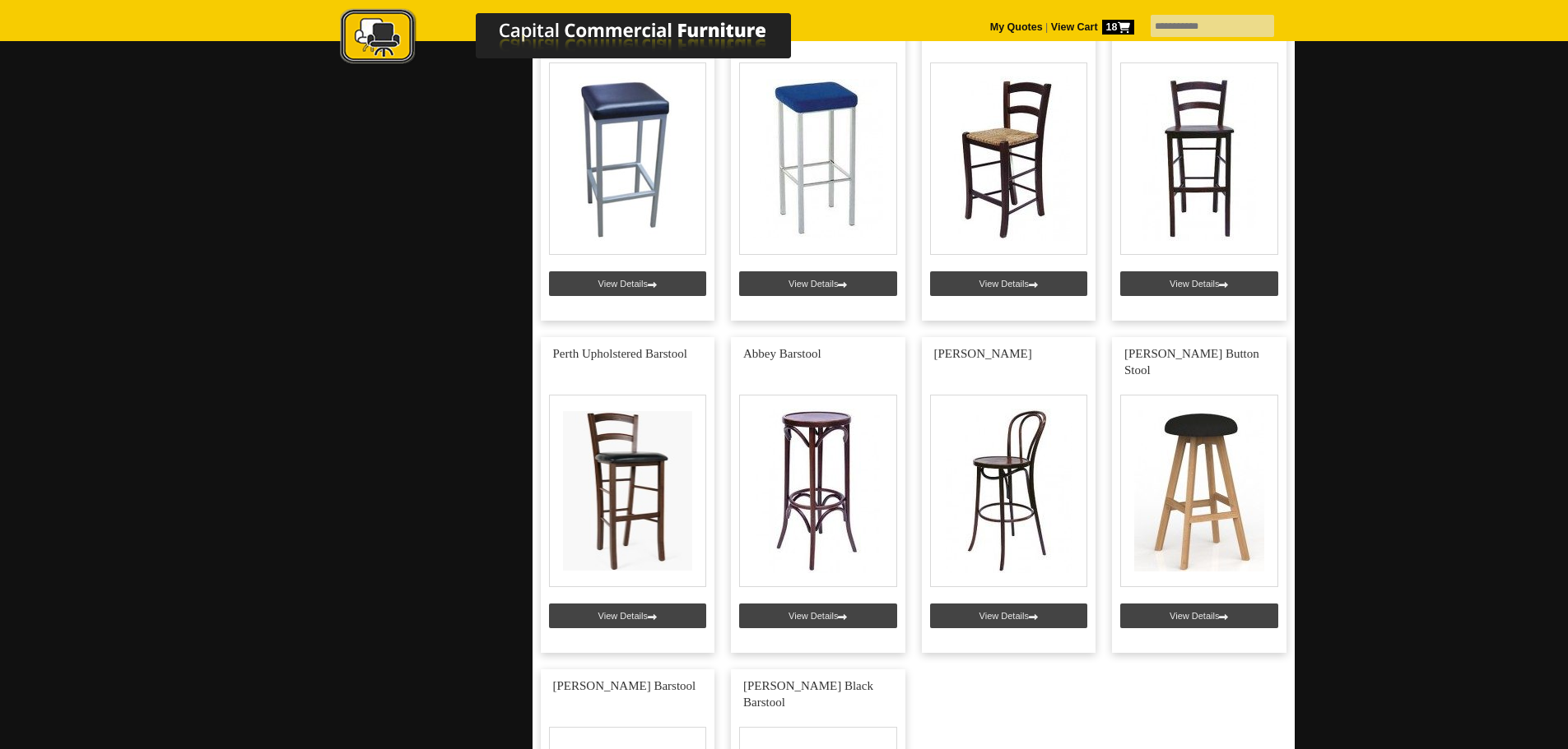
scroll to position [1809, 0]
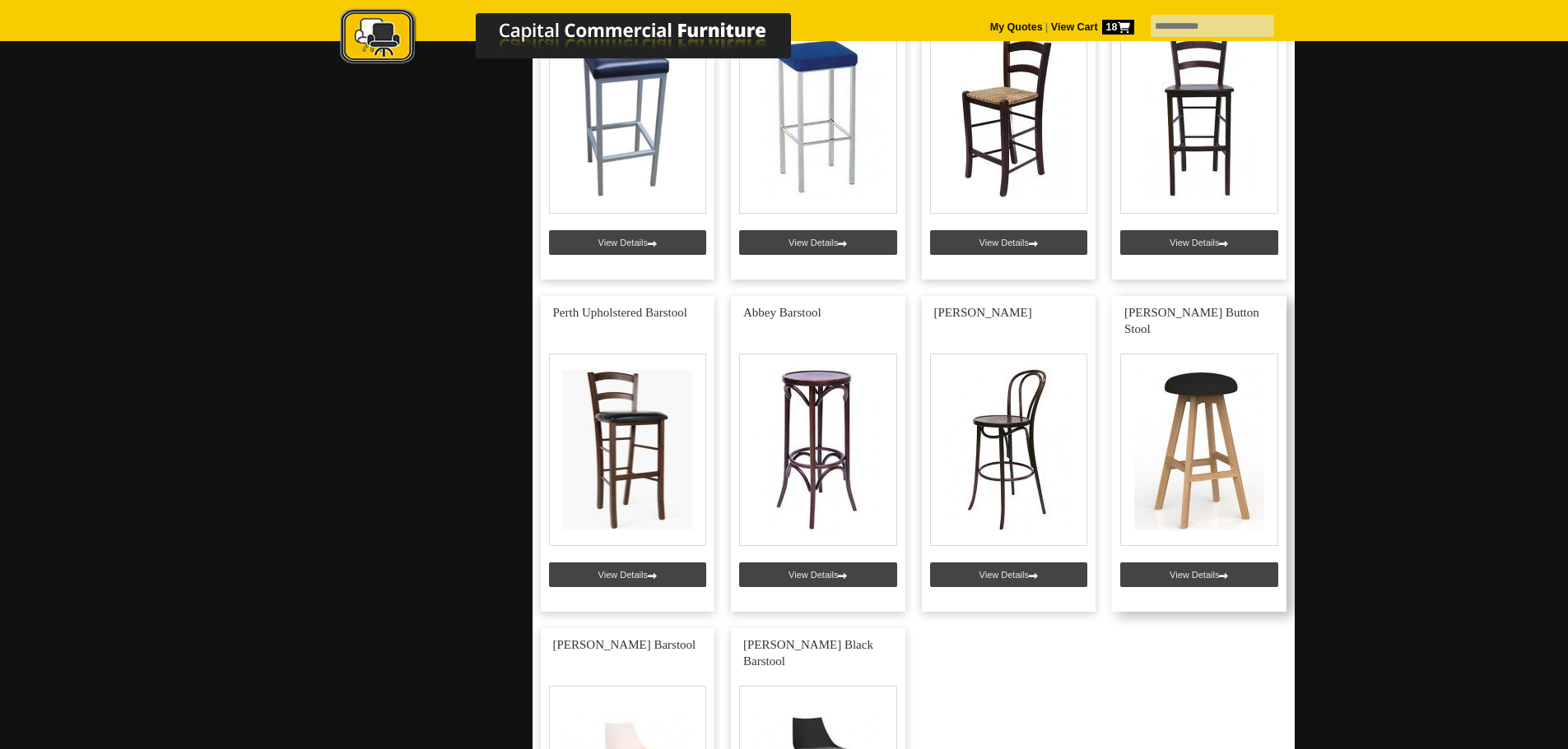
click at [1204, 473] on link at bounding box center [1199, 454] width 174 height 316
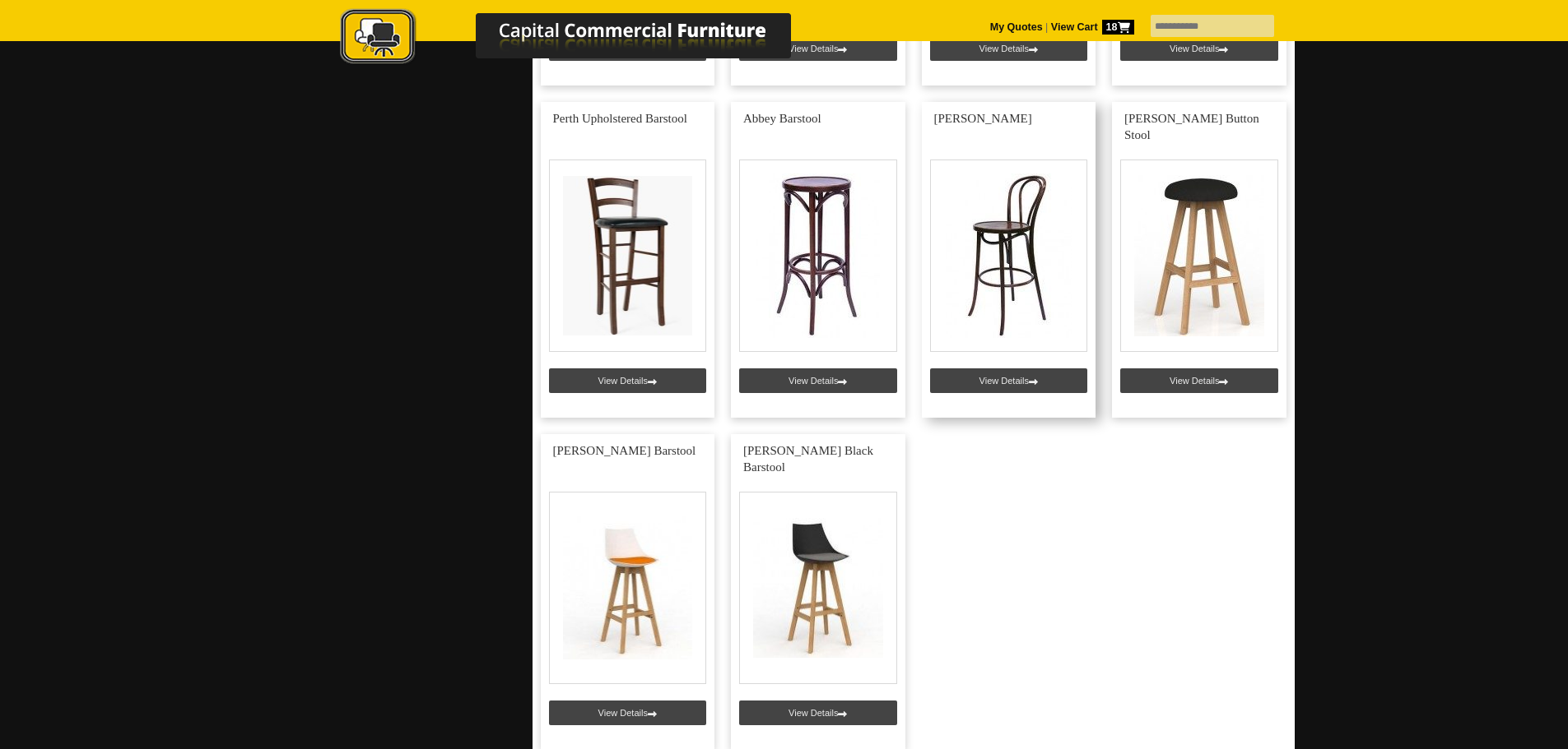
scroll to position [1974, 0]
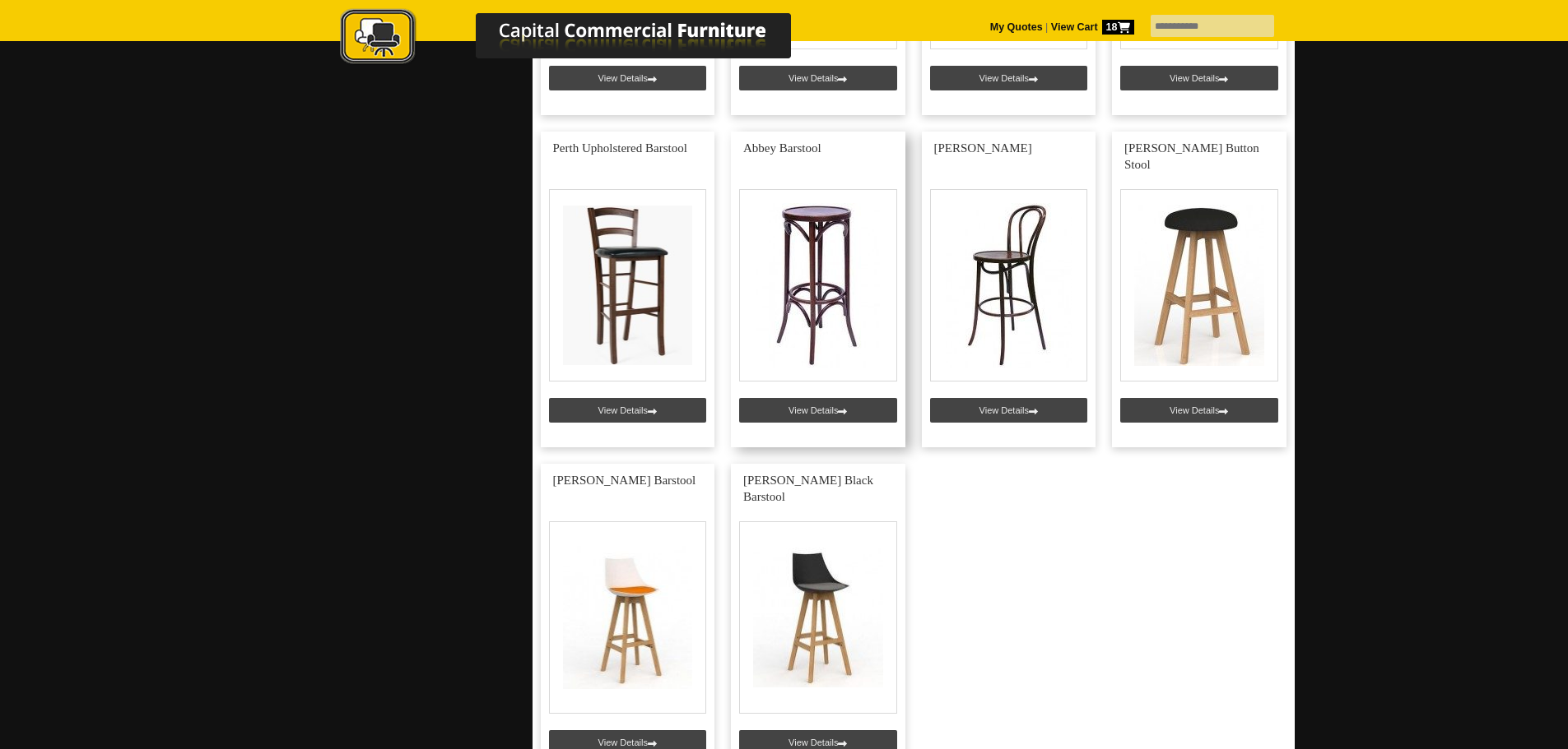
click at [794, 278] on link at bounding box center [818, 289] width 174 height 316
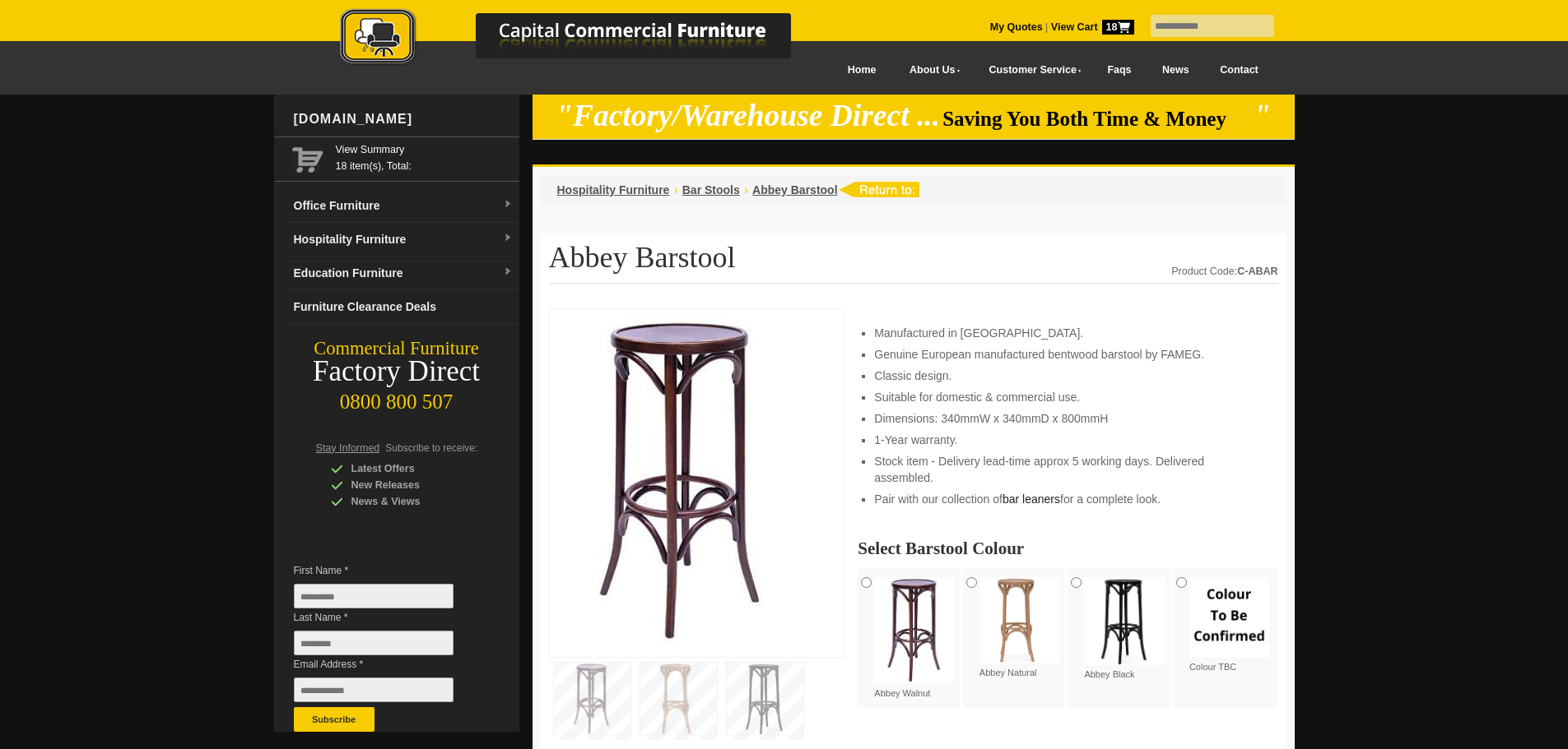
click at [1021, 589] on img at bounding box center [1020, 620] width 81 height 86
click at [1019, 618] on img at bounding box center [1020, 620] width 81 height 86
click at [688, 694] on img at bounding box center [679, 699] width 77 height 73
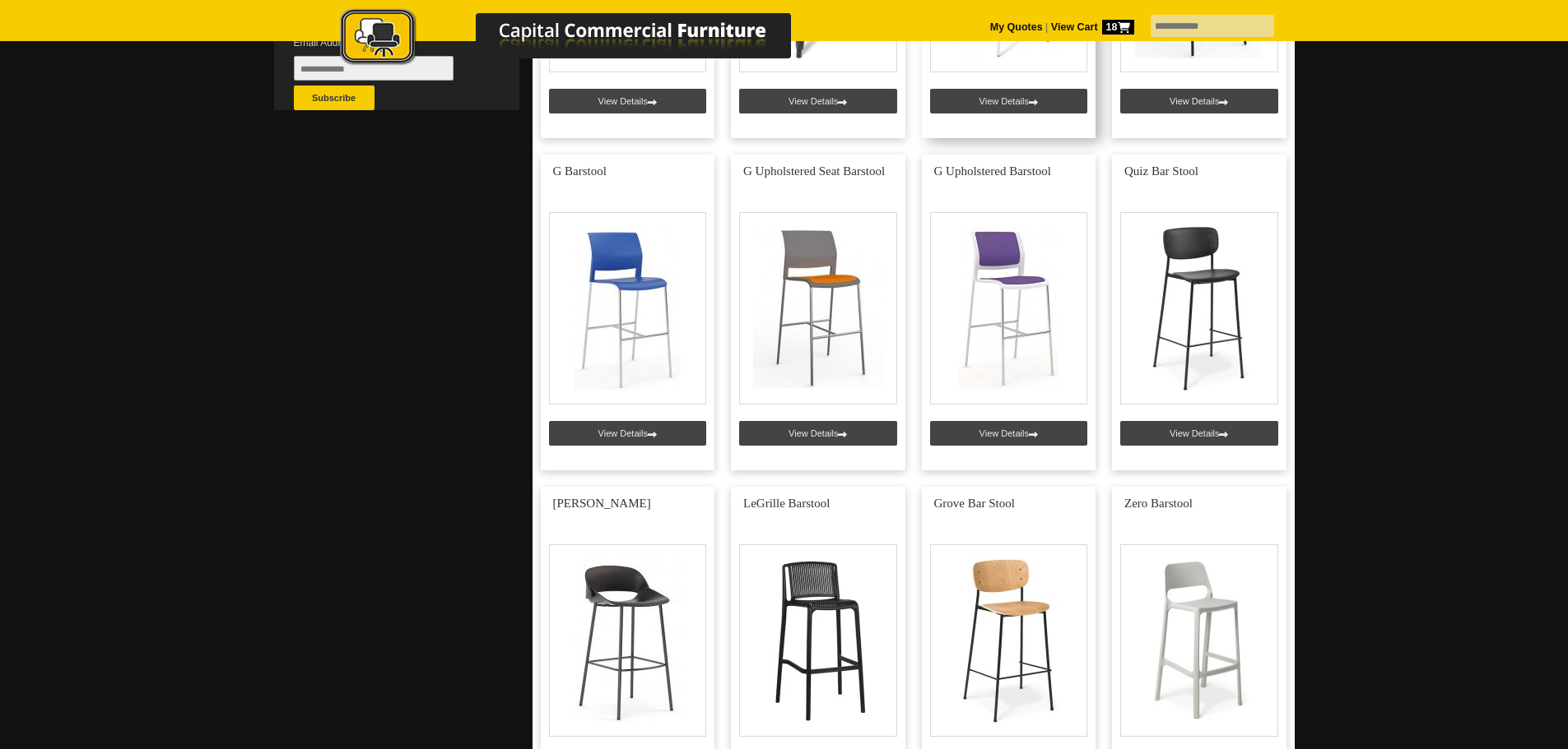
scroll to position [658, 0]
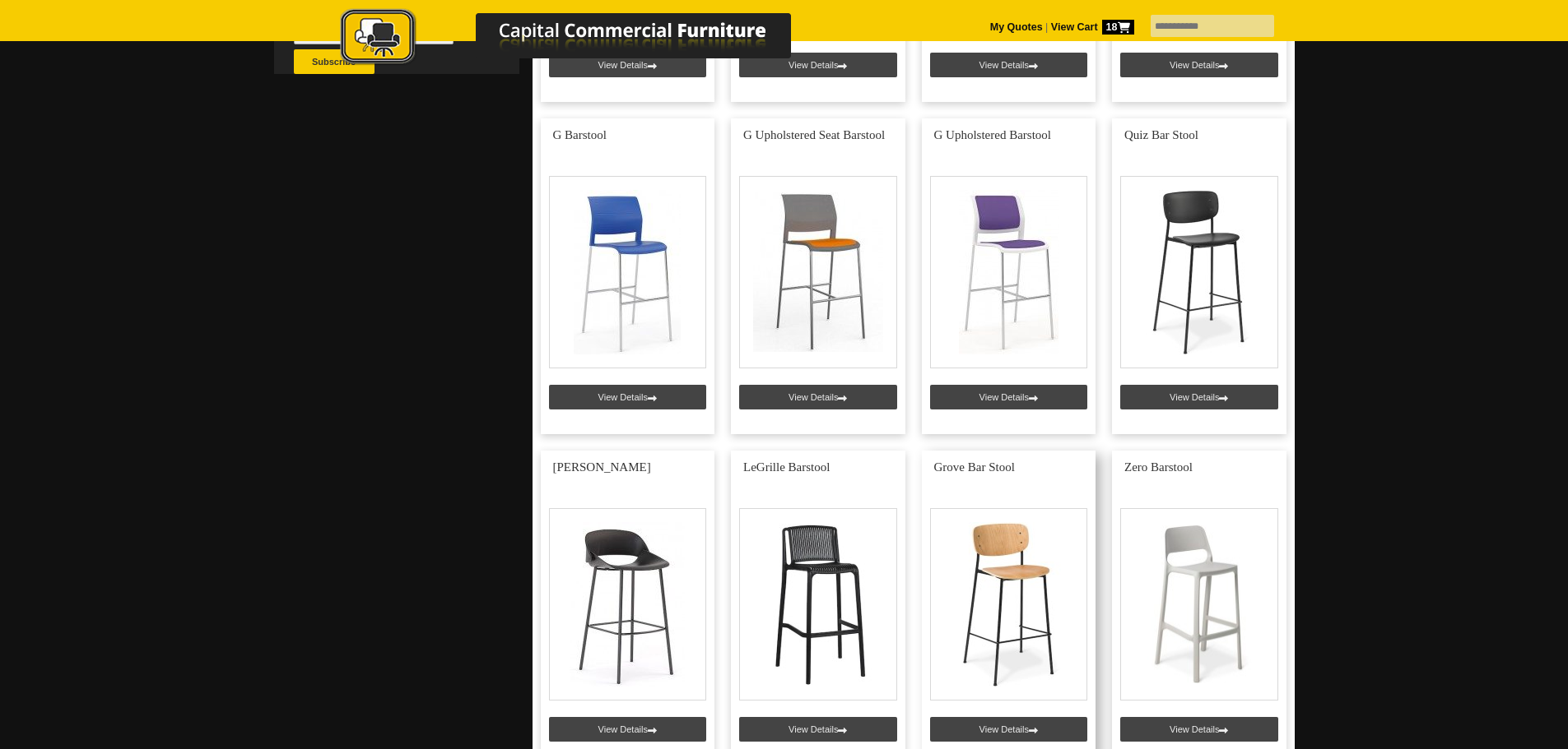
click at [1011, 577] on link at bounding box center [1009, 608] width 174 height 316
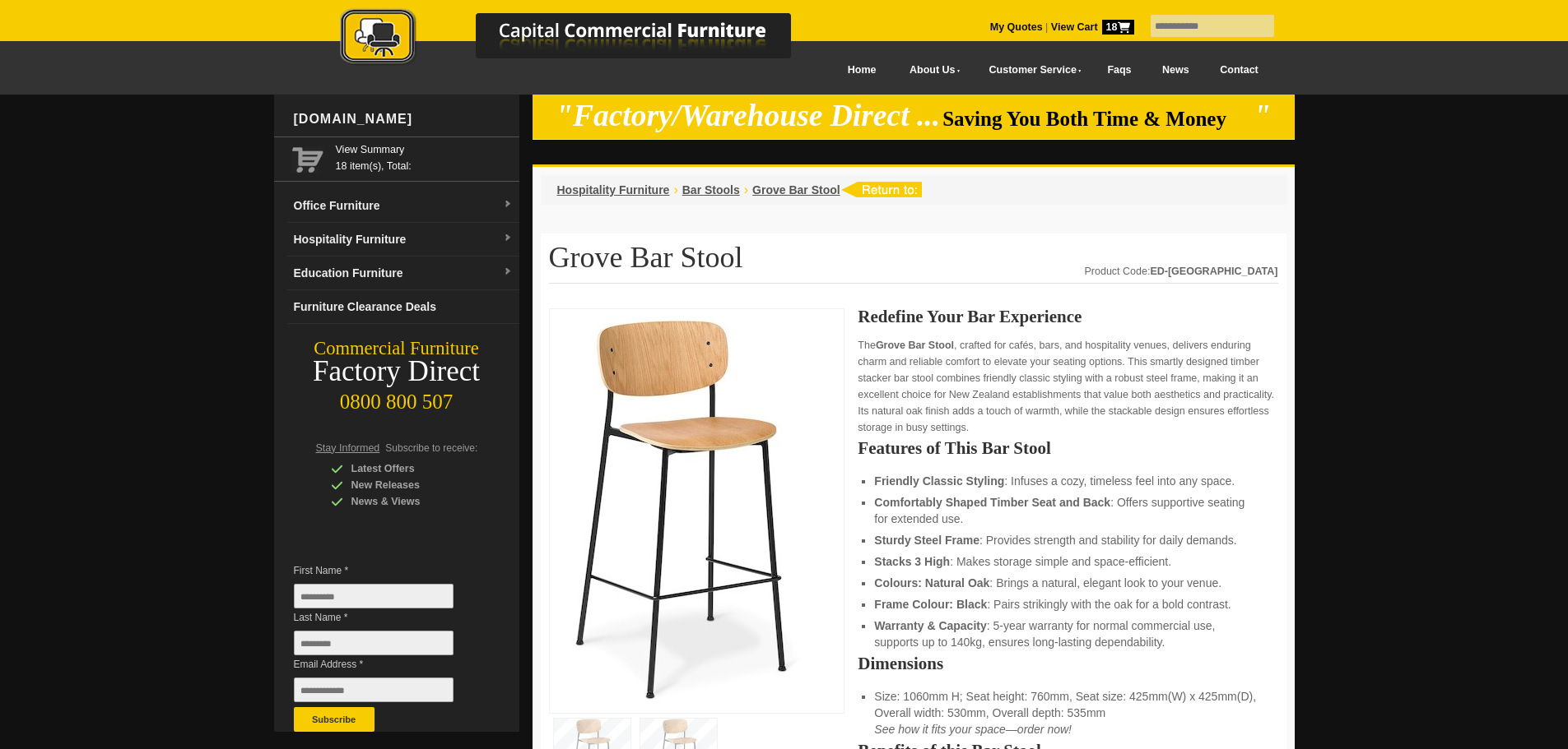
click at [1051, 22] on strong "View Cart 18" at bounding box center [1092, 27] width 83 height 12
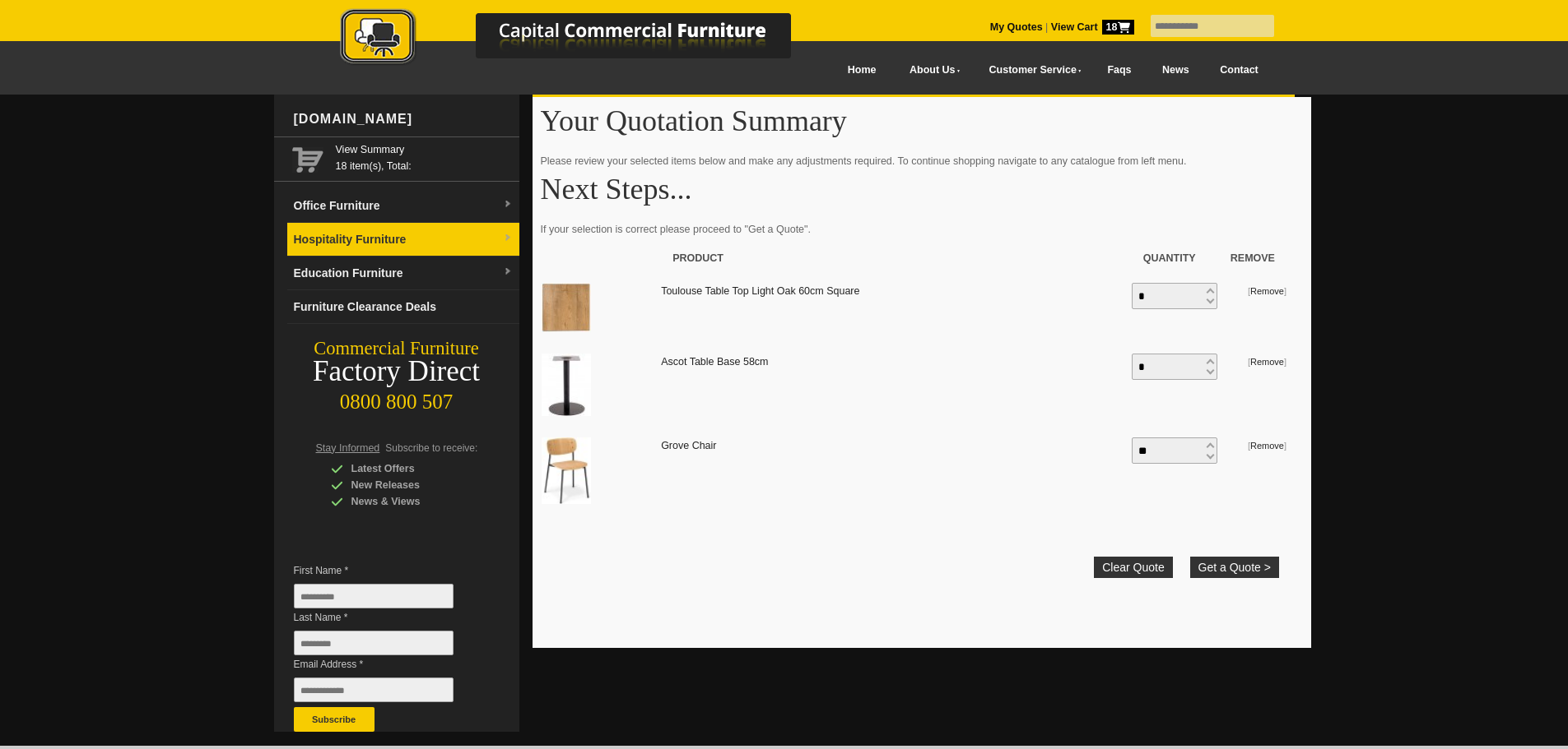
click at [376, 238] on link "Hospitality Furniture" at bounding box center [404, 240] width 232 height 34
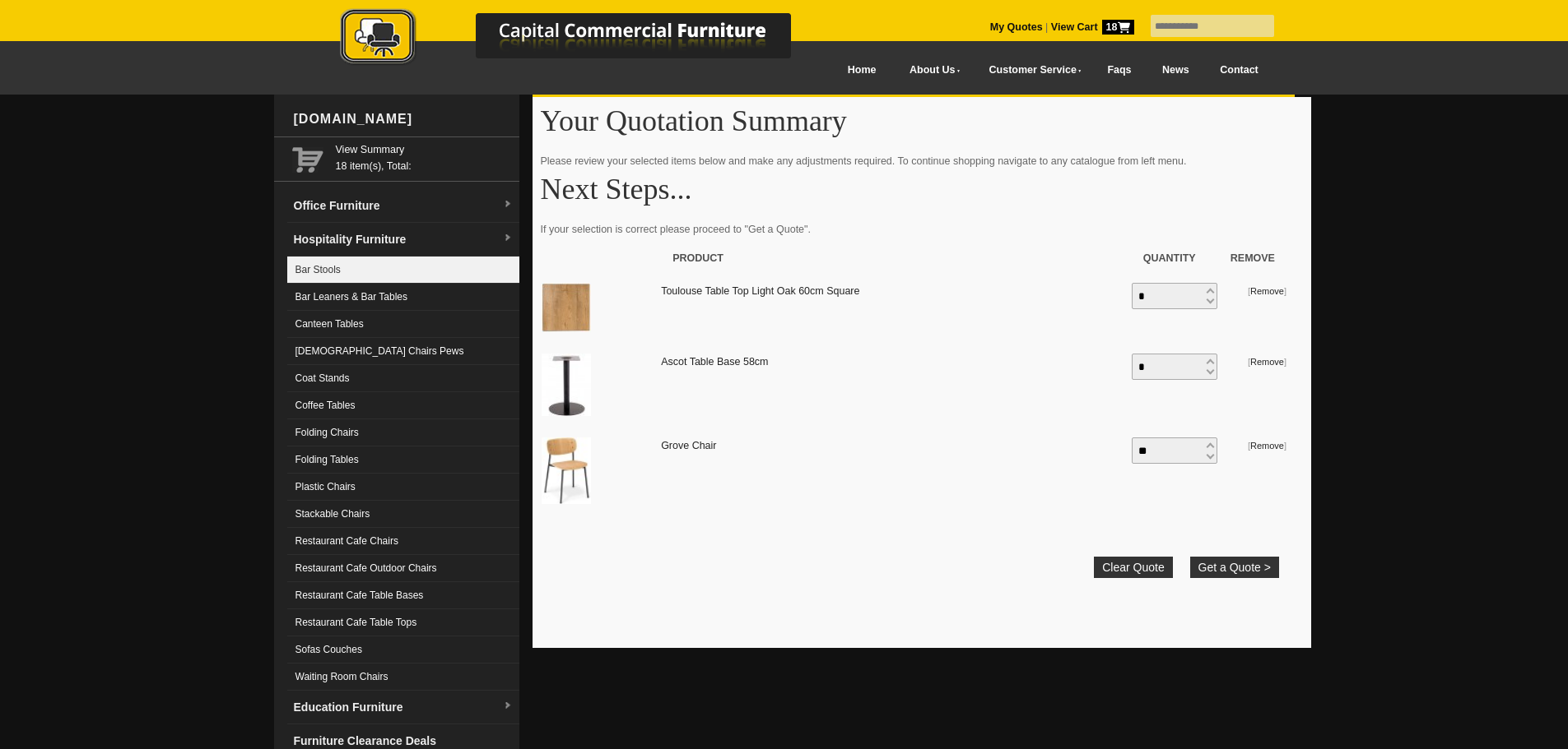
click at [357, 277] on link "Bar Stools" at bounding box center [404, 270] width 232 height 27
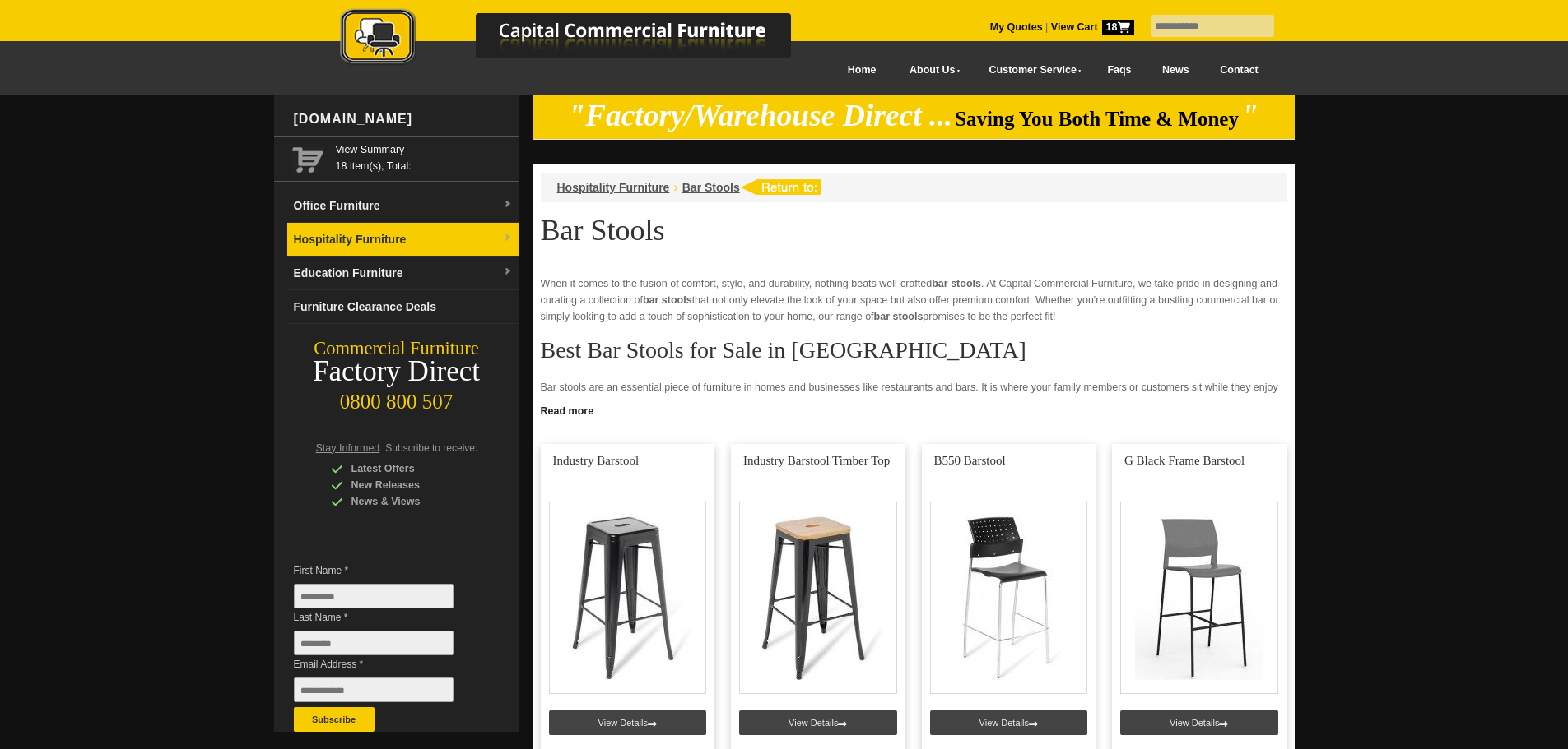
click at [417, 242] on link "Hospitality Furniture" at bounding box center [404, 240] width 232 height 34
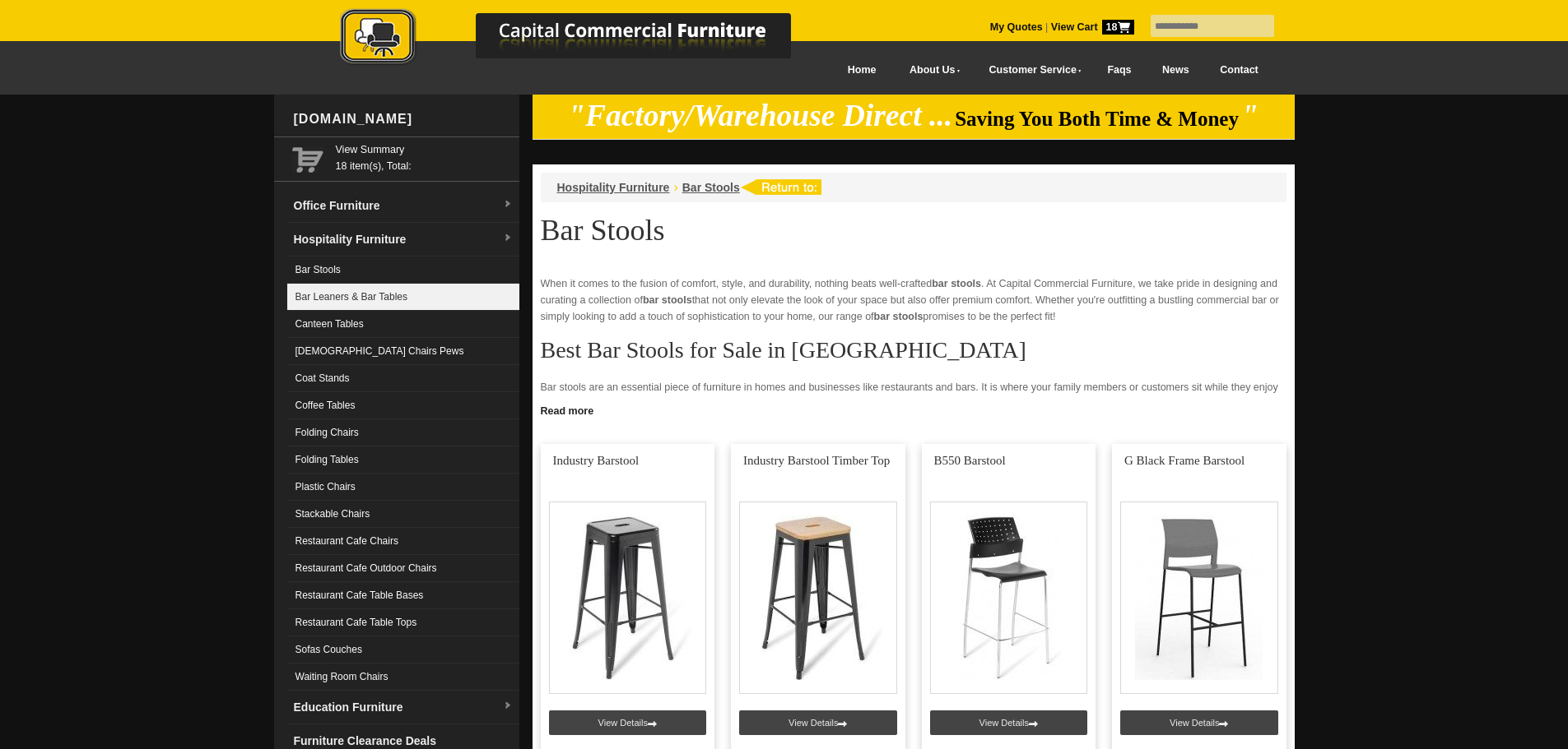
click at [382, 292] on link "Bar Leaners & Bar Tables" at bounding box center [404, 298] width 232 height 27
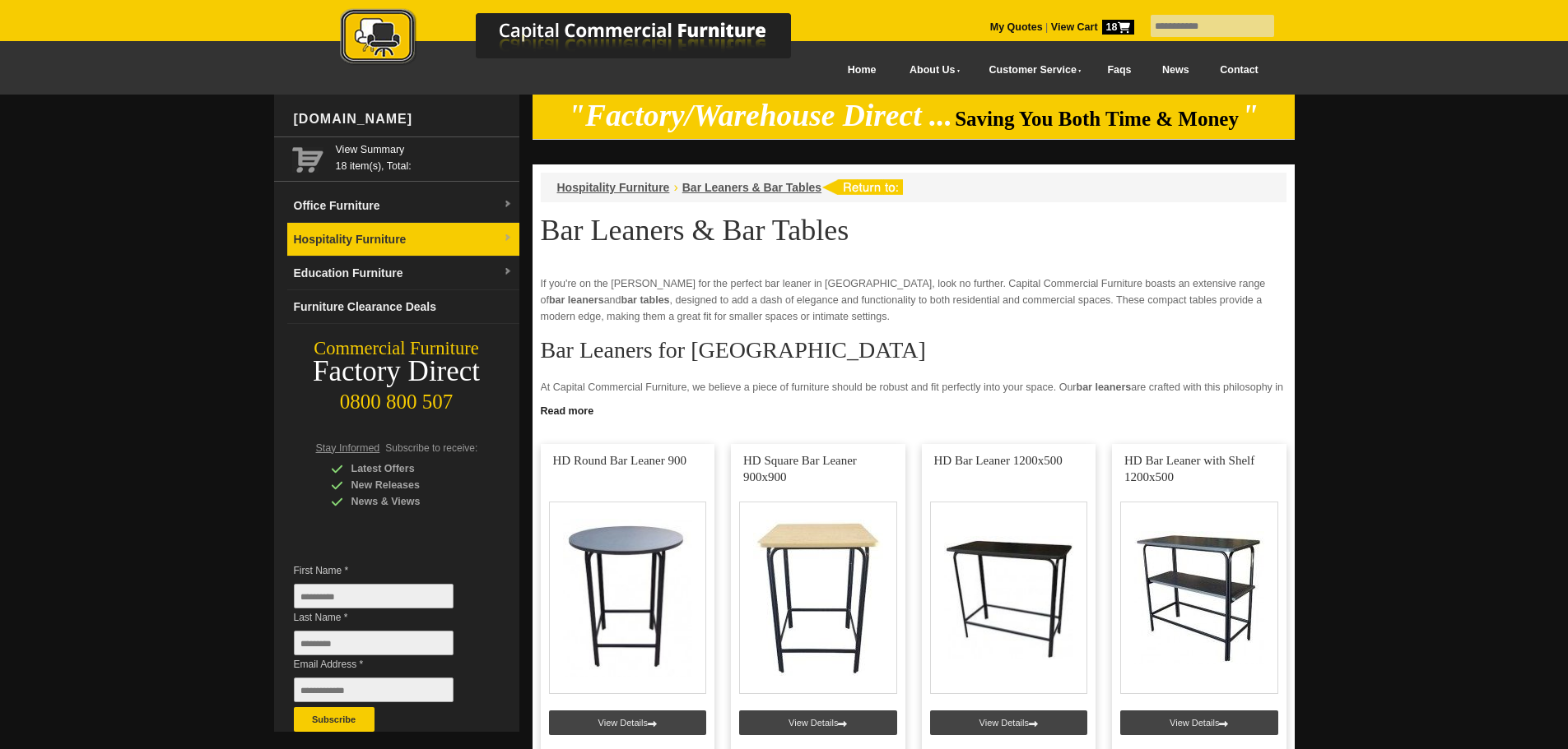
click at [387, 243] on link "Hospitality Furniture" at bounding box center [404, 240] width 232 height 34
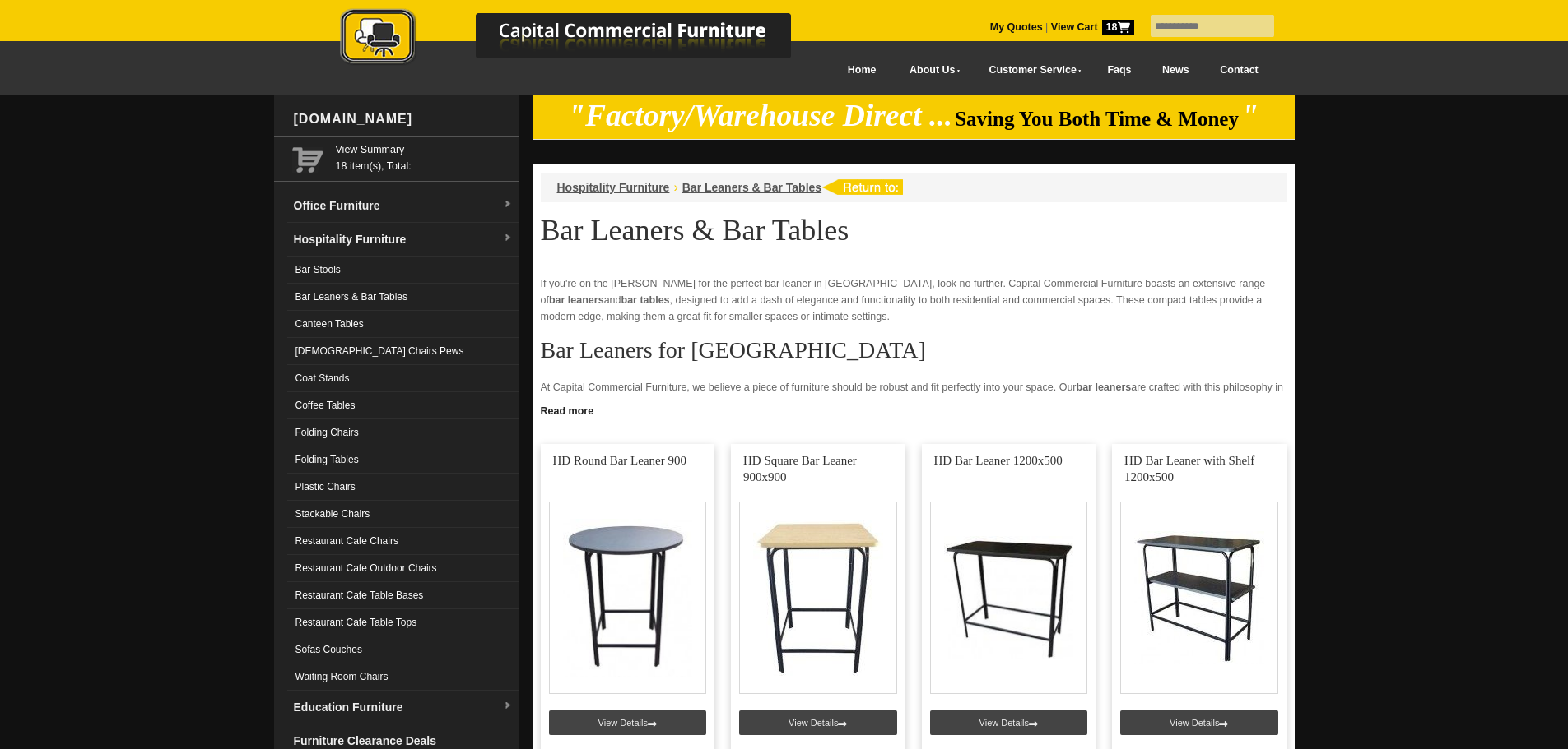
click at [1102, 30] on span "18" at bounding box center [1118, 26] width 32 height 15
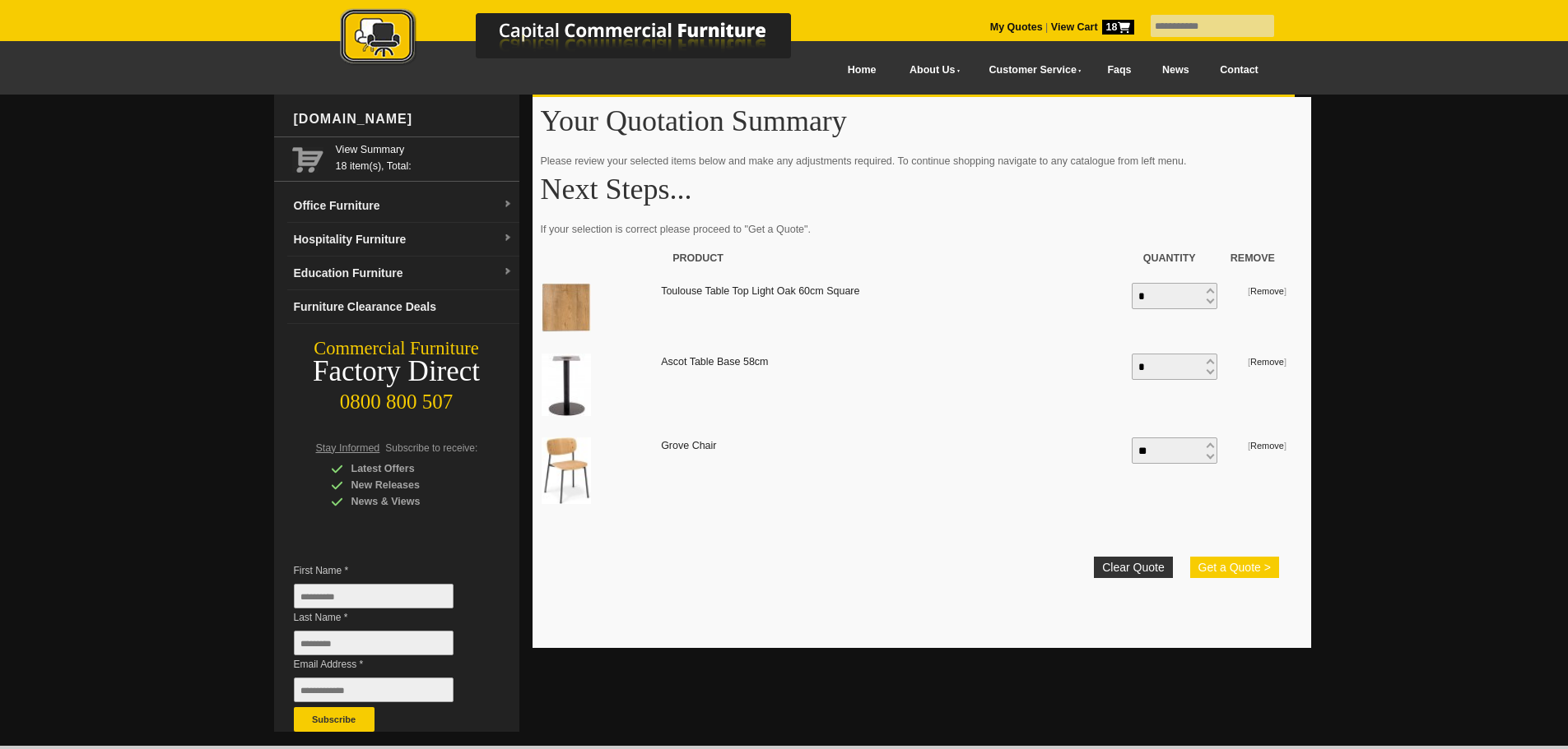
click at [1234, 567] on button "Get a Quote >" at bounding box center [1234, 567] width 89 height 21
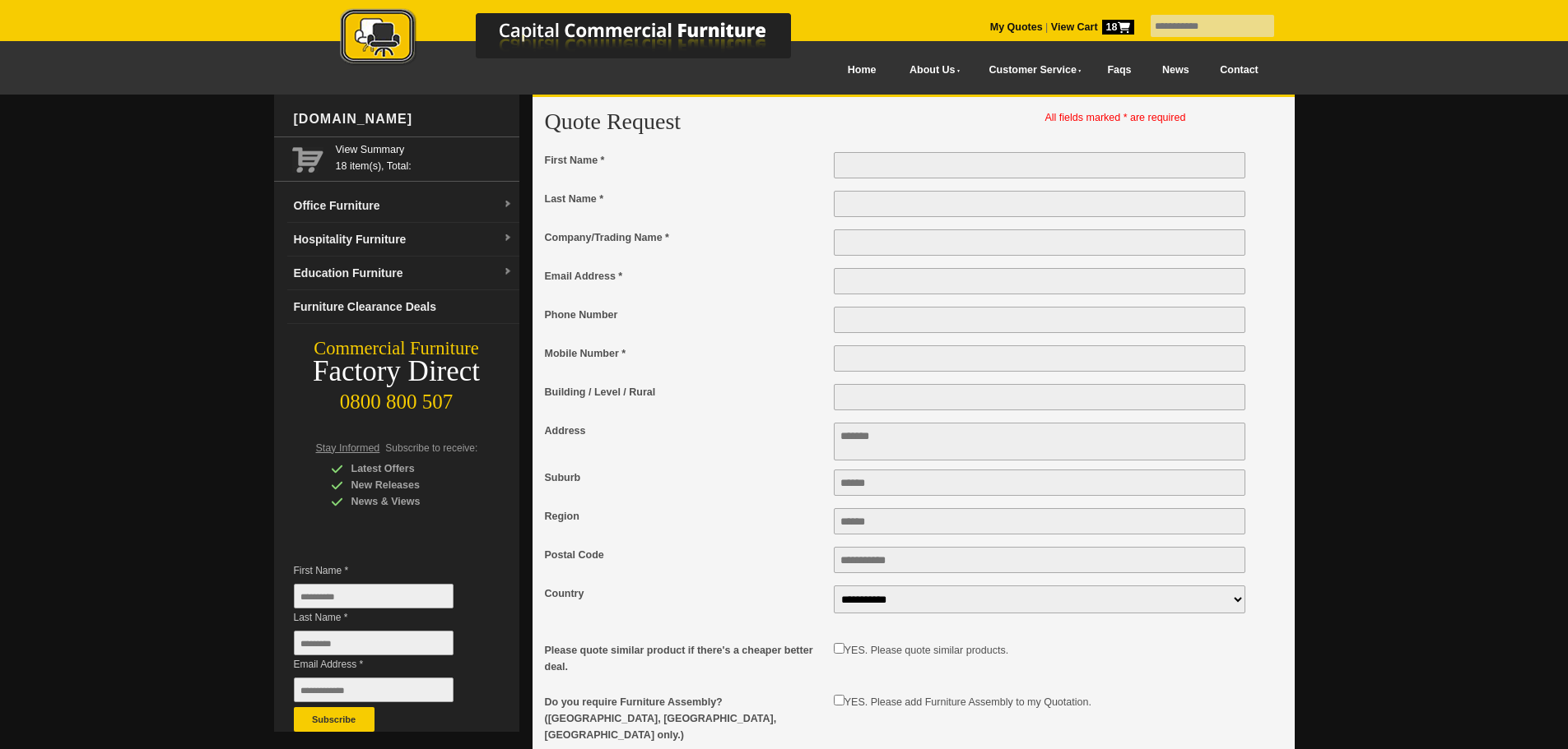
click at [936, 174] on input "First Name *" at bounding box center [1040, 165] width 412 height 26
type input "***"
type input "****"
type input "**********"
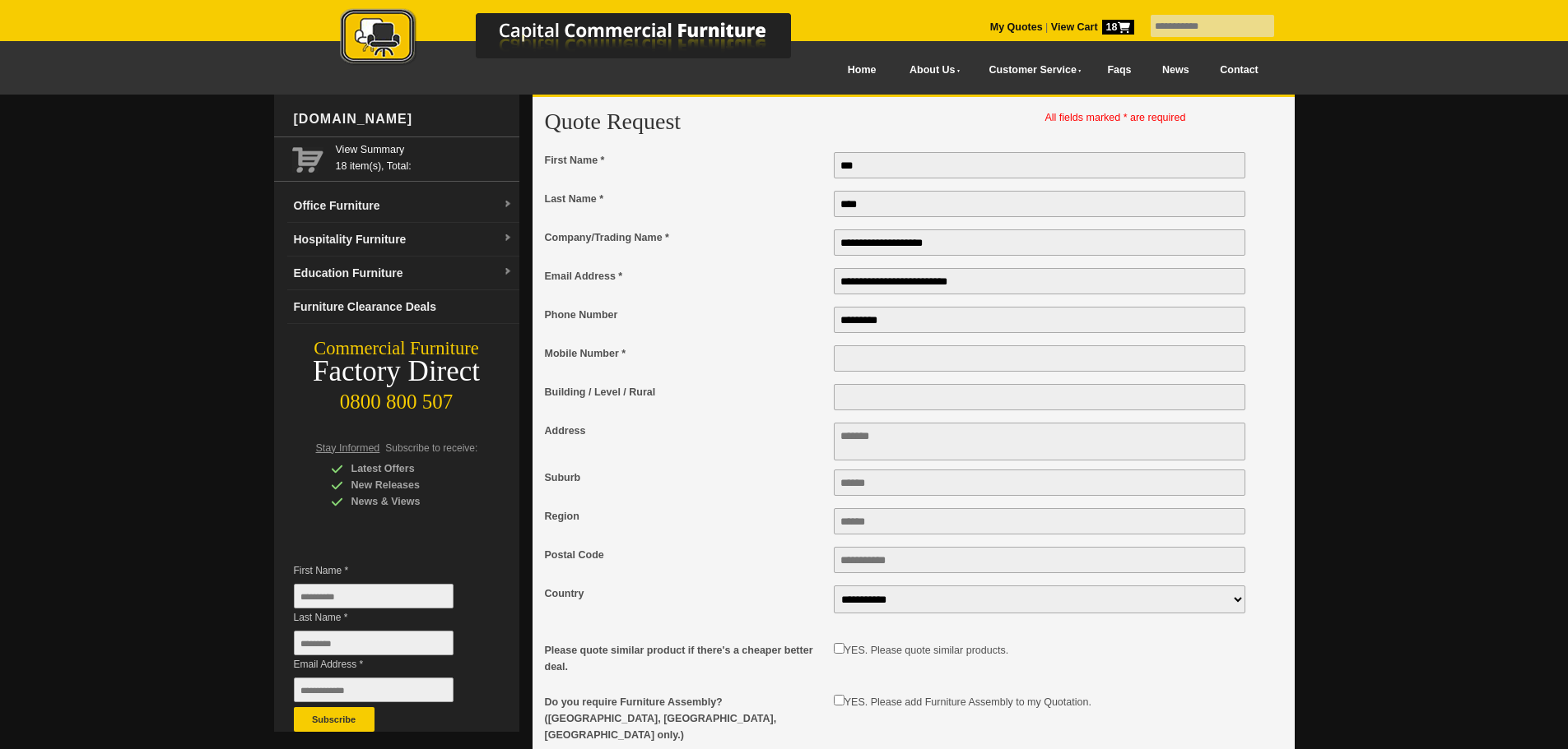
type input "*********"
type input "******"
type textarea "**********"
type input "********"
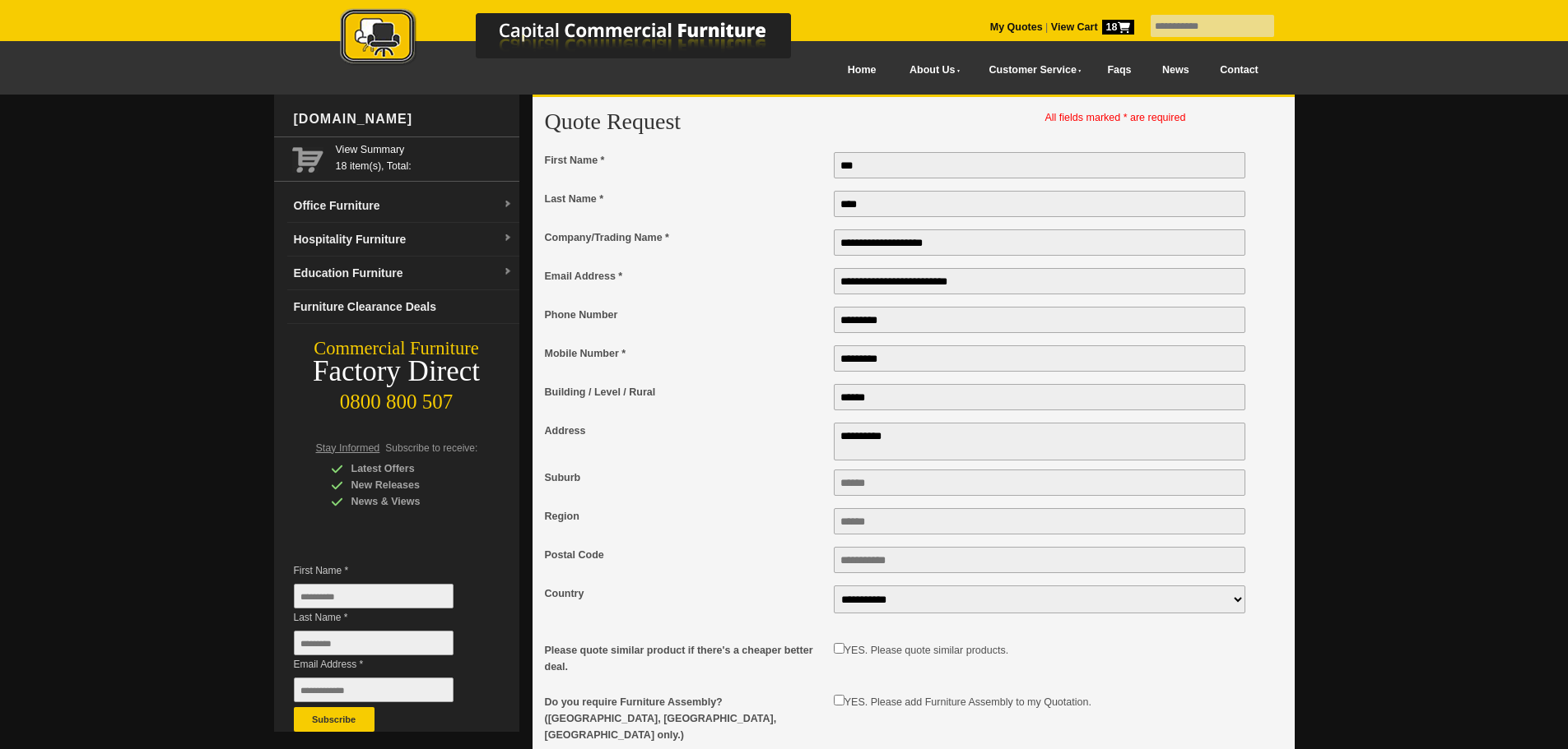
type input "****"
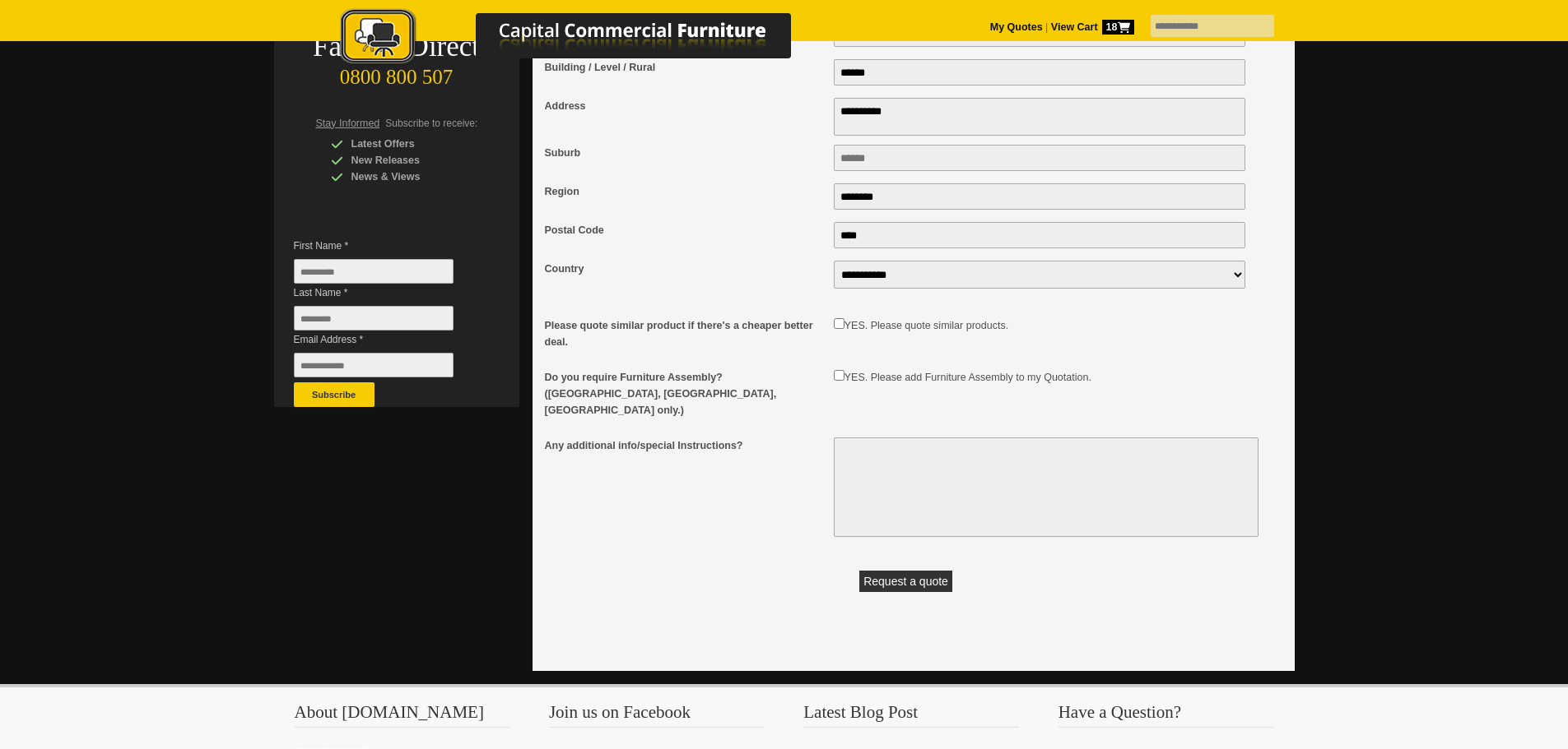
scroll to position [329, 0]
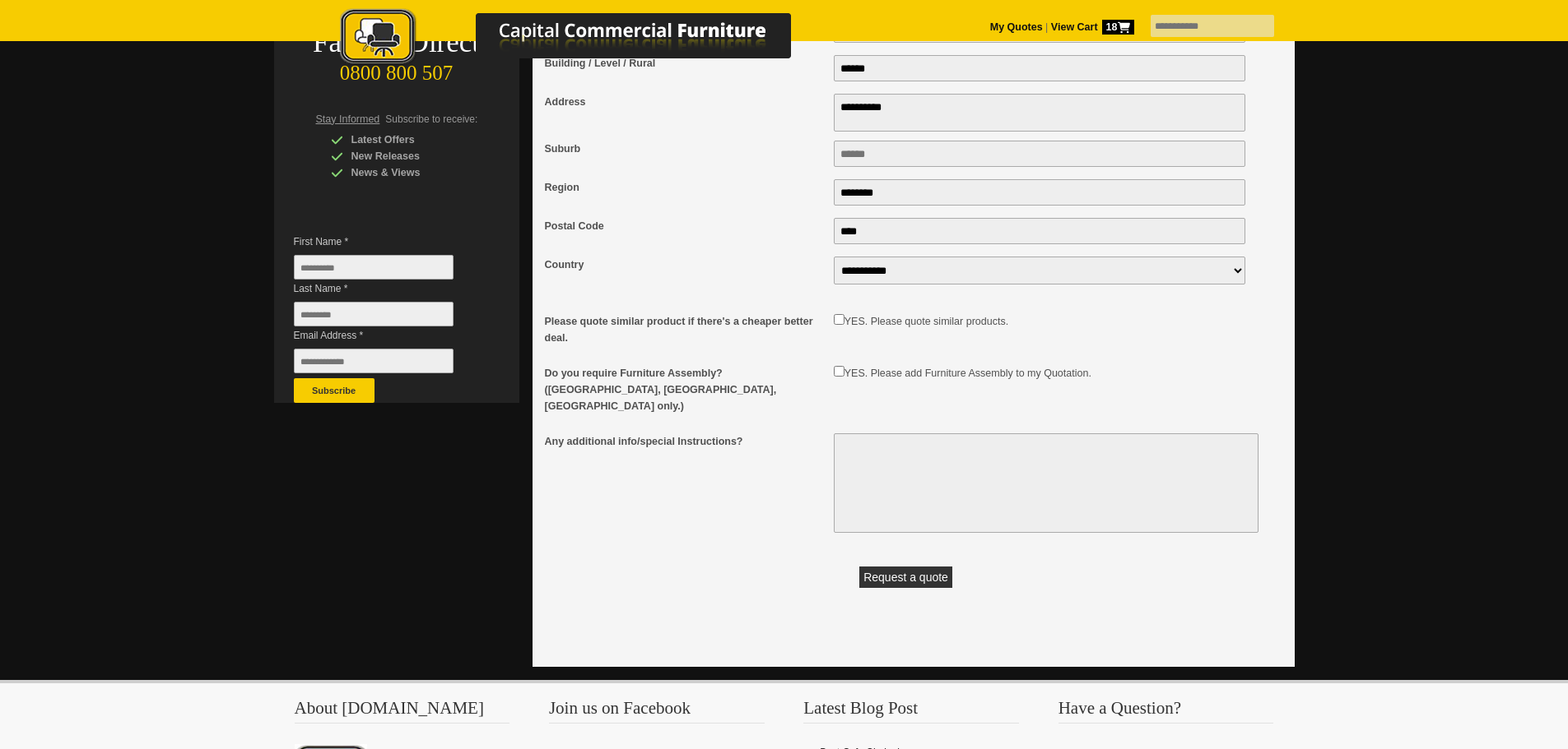
click at [885, 569] on button "Request a quote" at bounding box center [906, 577] width 93 height 21
